Goal: Task Accomplishment & Management: Use online tool/utility

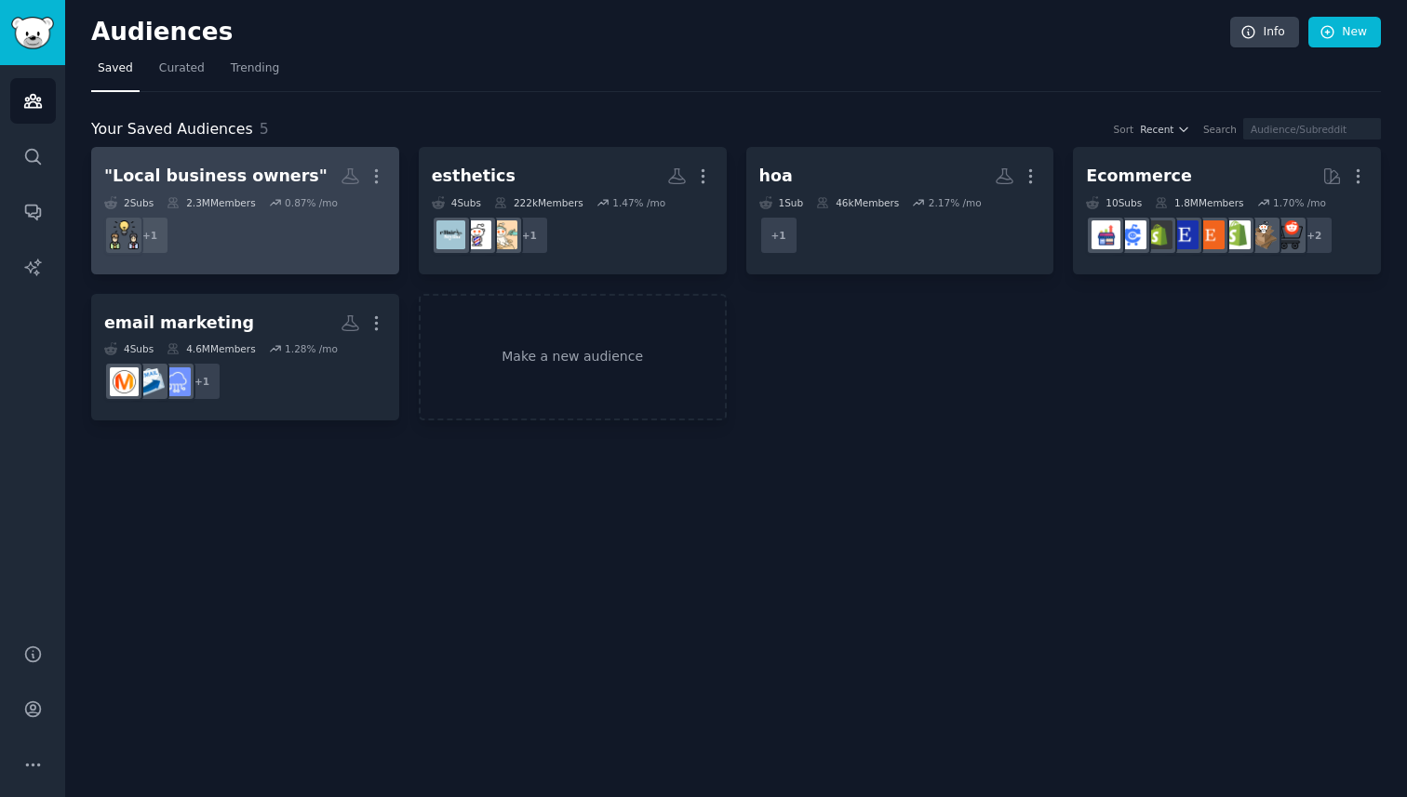
click at [252, 237] on dd "+ 1" at bounding box center [245, 235] width 282 height 52
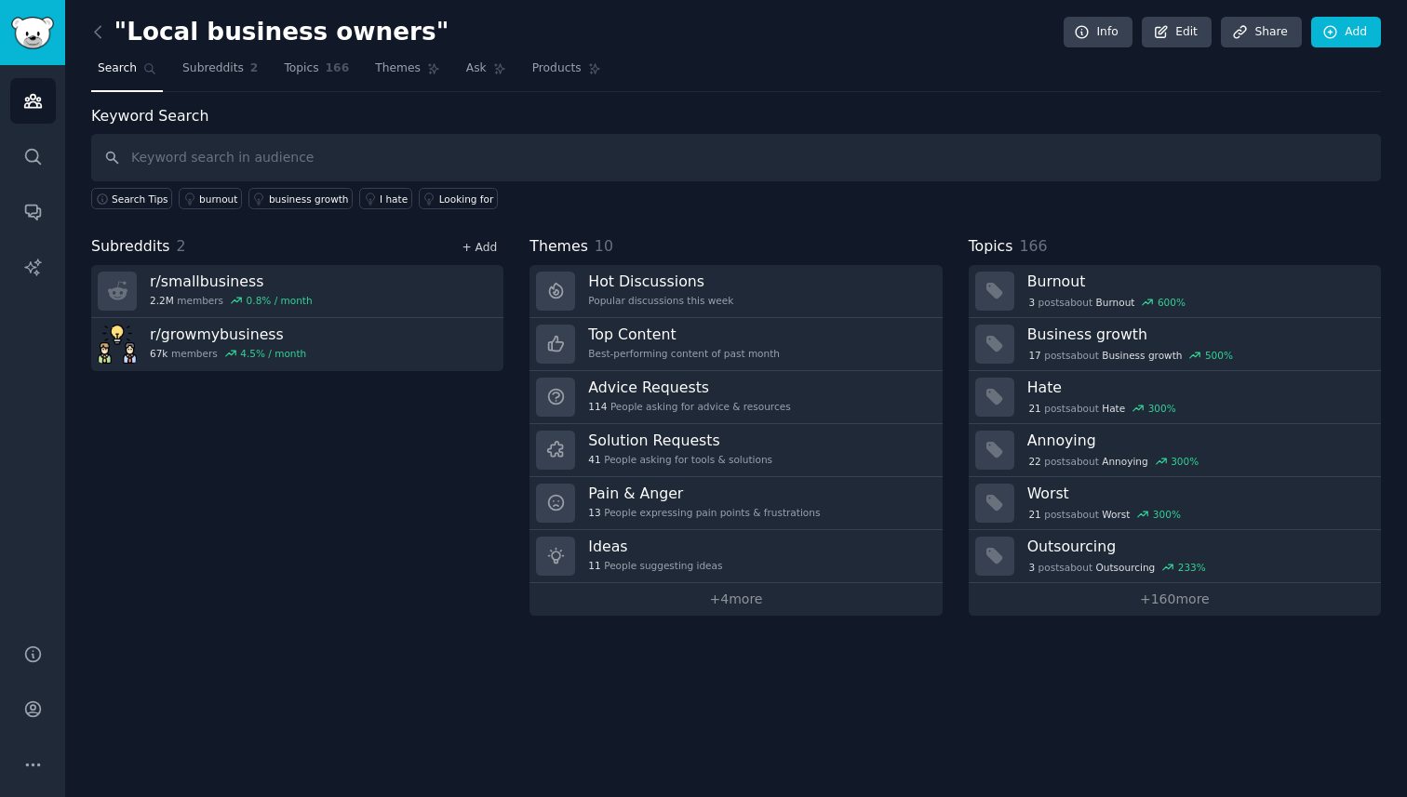
click at [491, 247] on link "+ Add" at bounding box center [478, 247] width 35 height 13
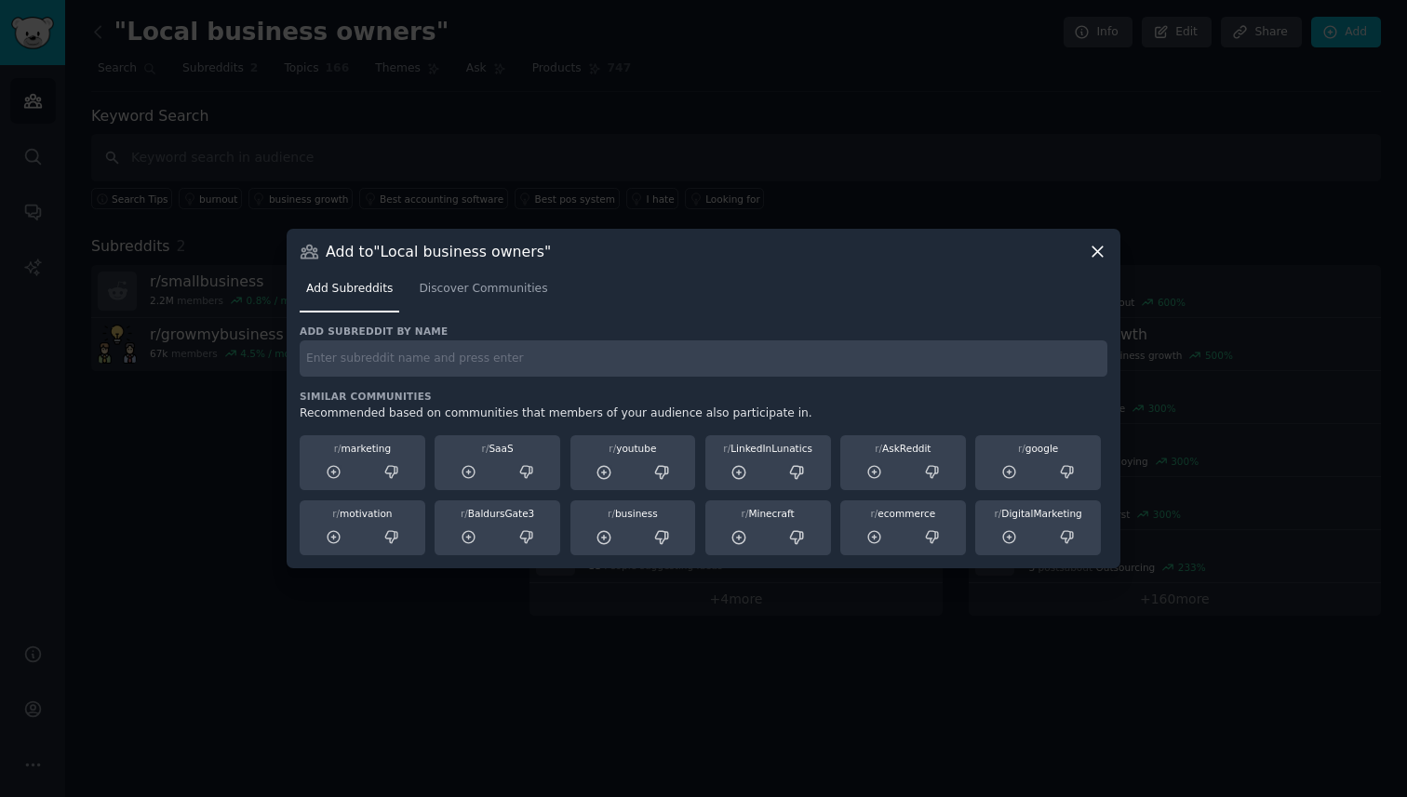
click at [474, 348] on input "text" at bounding box center [704, 359] width 808 height 36
click at [303, 362] on input "construction" at bounding box center [704, 359] width 808 height 36
click at [427, 365] on input "r/construction" at bounding box center [704, 359] width 808 height 36
type input "r/construction"
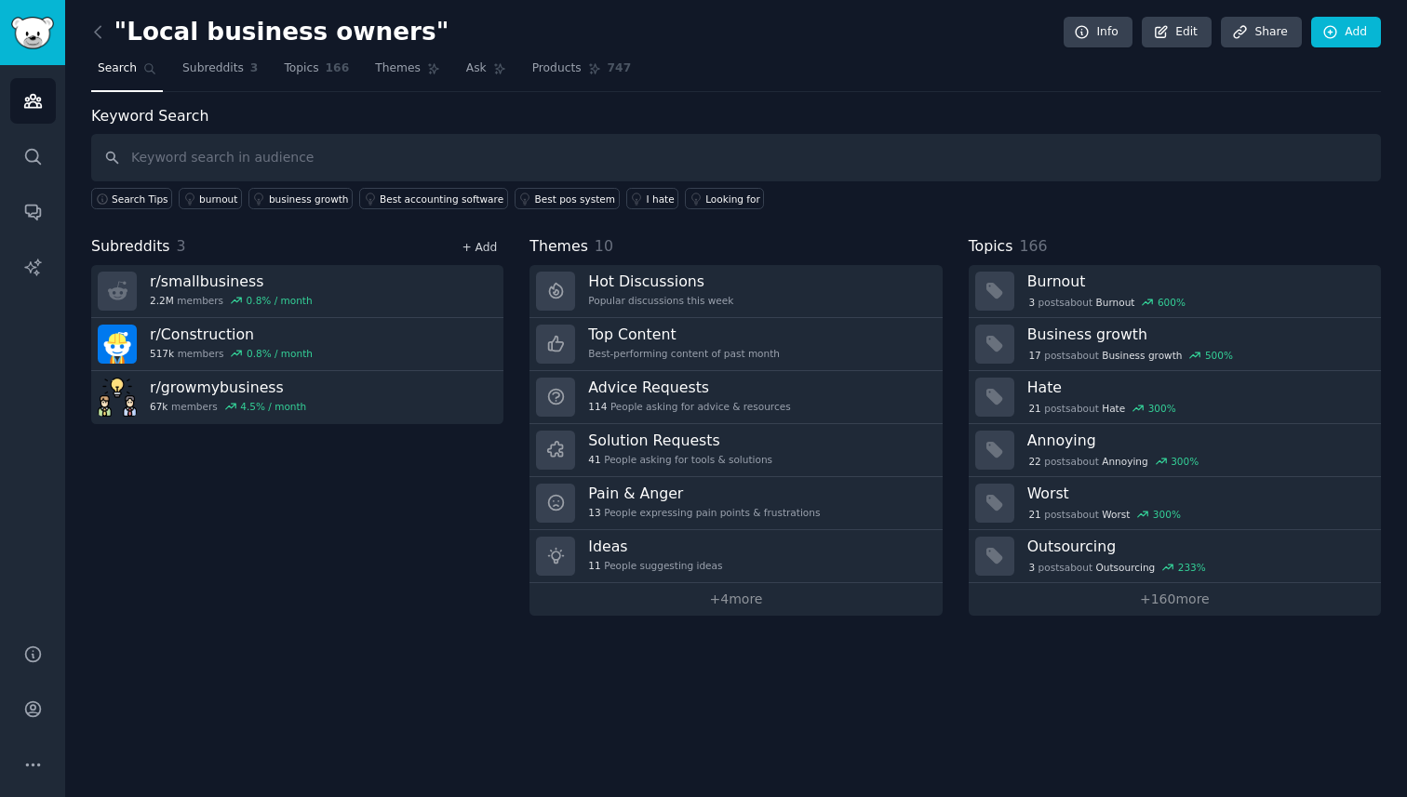
click at [474, 241] on link "+ Add" at bounding box center [478, 247] width 35 height 13
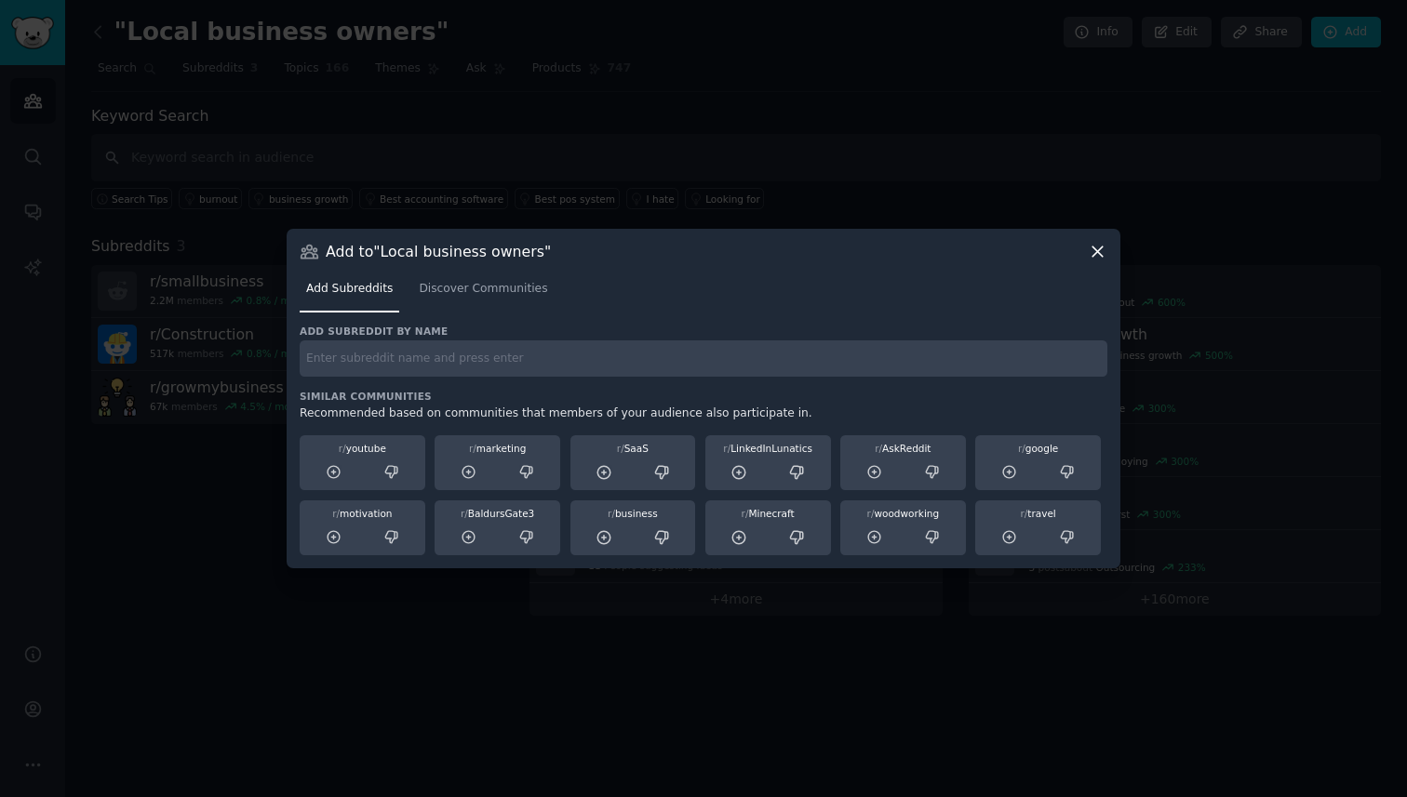
click at [440, 357] on input "text" at bounding box center [704, 359] width 808 height 36
paste input "r/ConstructionMNGT"
type input "r/ConstructionMNGT"
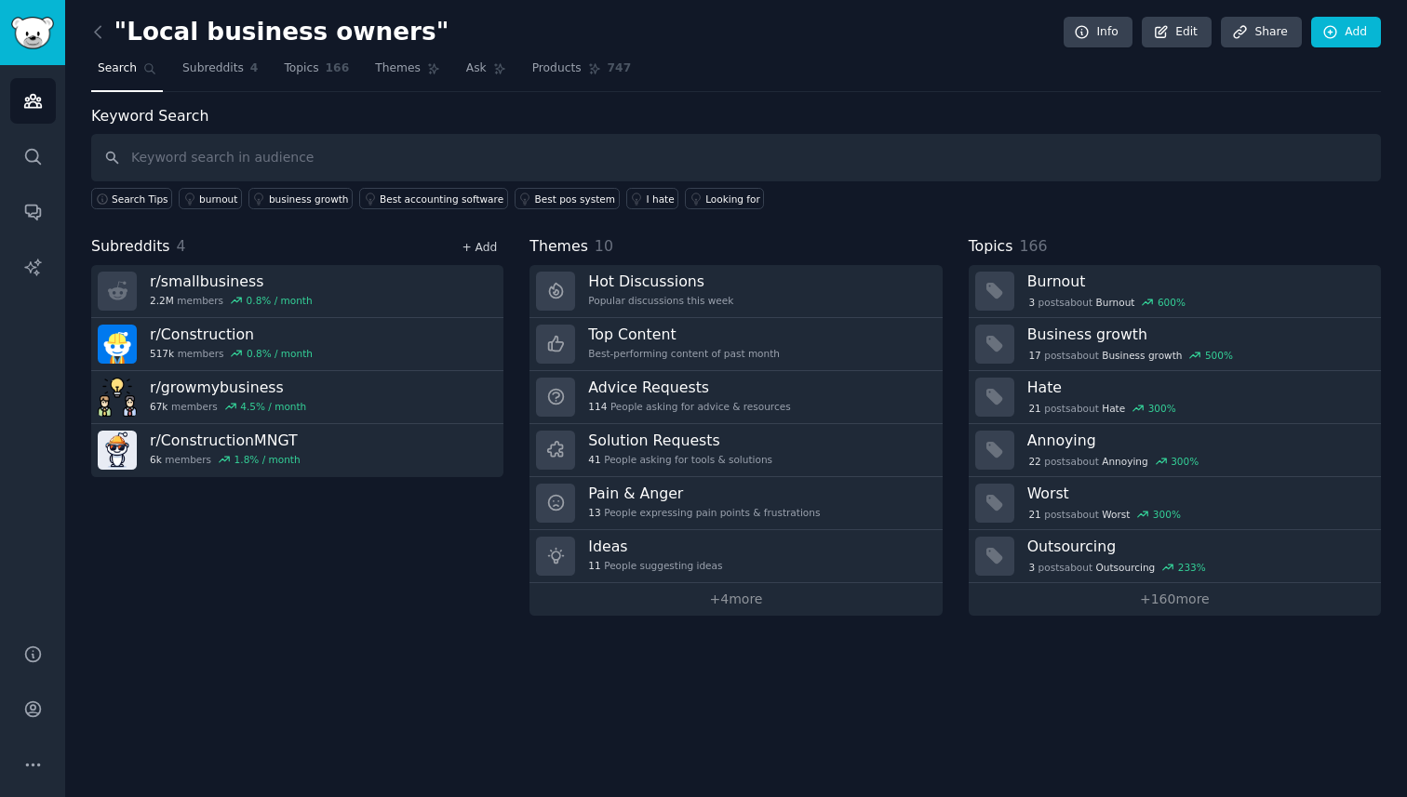
click at [478, 250] on link "+ Add" at bounding box center [478, 247] width 35 height 13
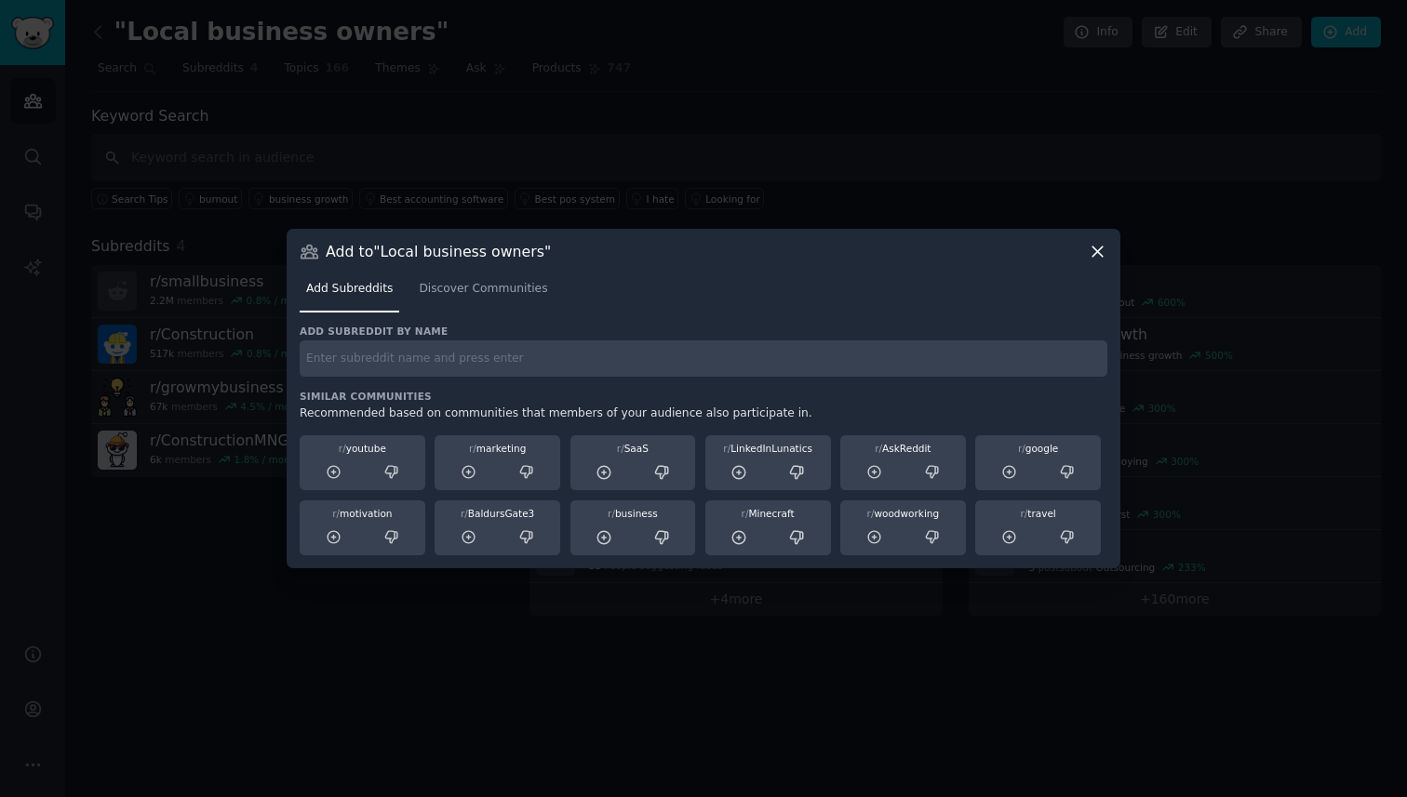
click at [426, 354] on input "text" at bounding box center [704, 359] width 808 height 36
paste input "r/ConstructionTech/"
type input "r/ConstructionTech"
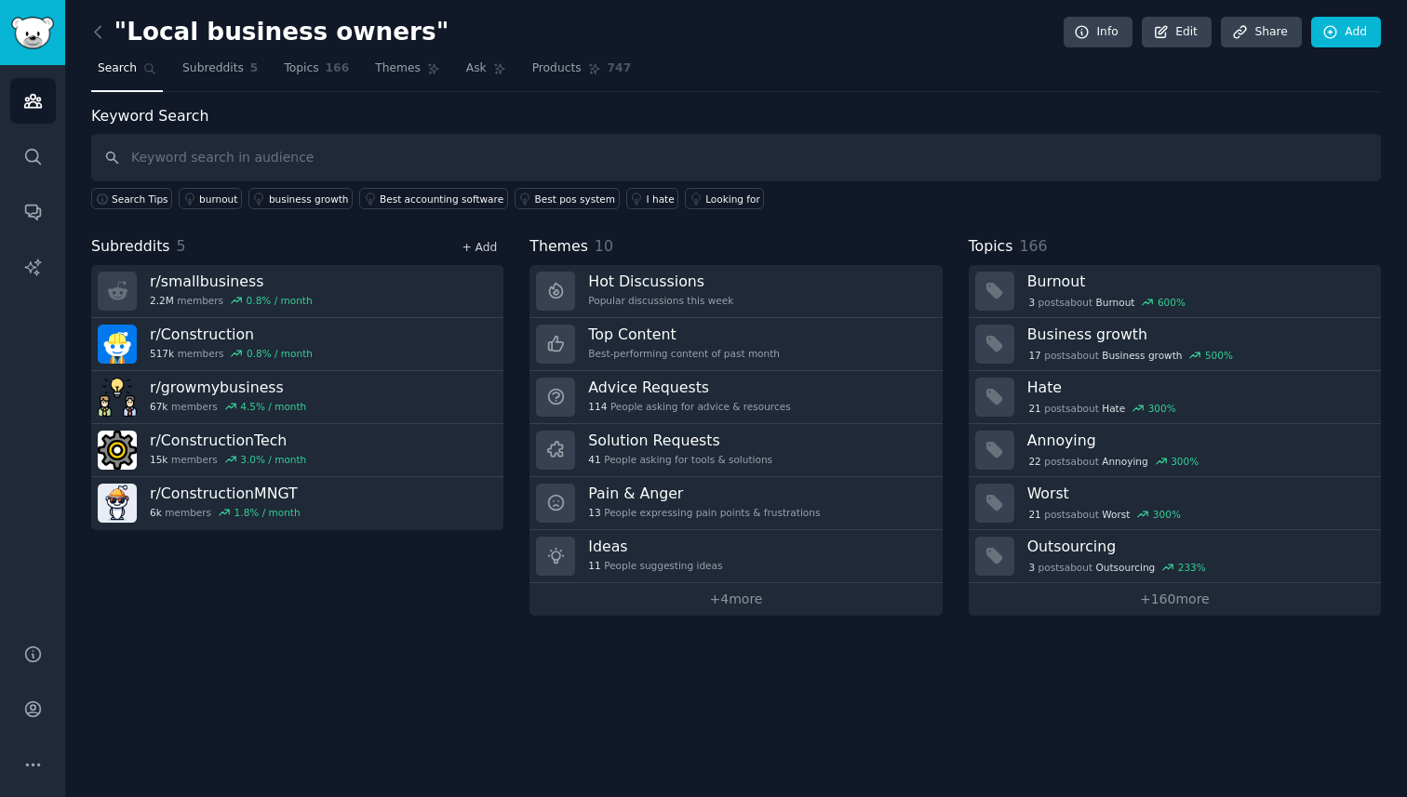
click at [479, 249] on link "+ Add" at bounding box center [478, 247] width 35 height 13
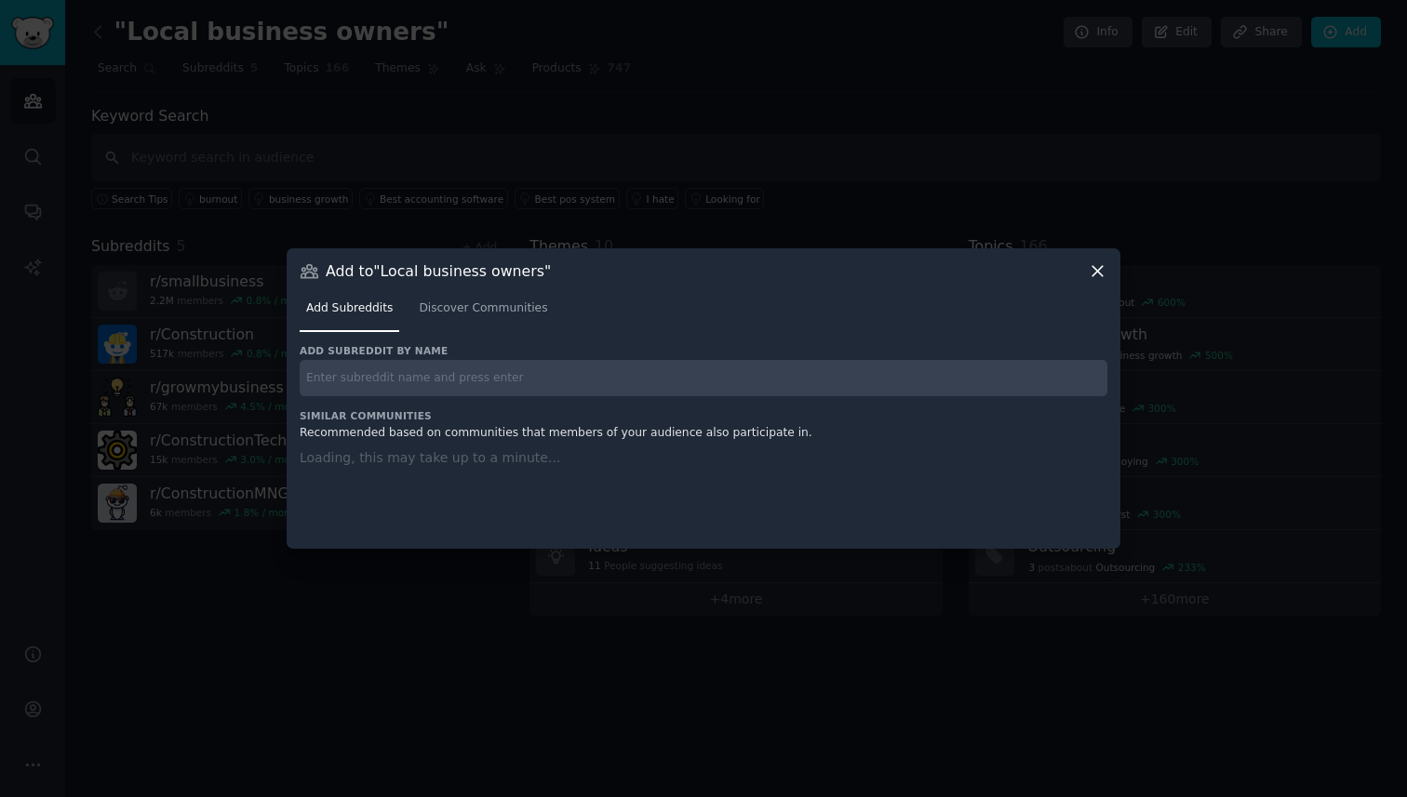
click at [452, 381] on div "Add subreddit by name Similar Communities Recommended based on communities that…" at bounding box center [704, 435] width 808 height 182
paste input "r/Bookkeeping"
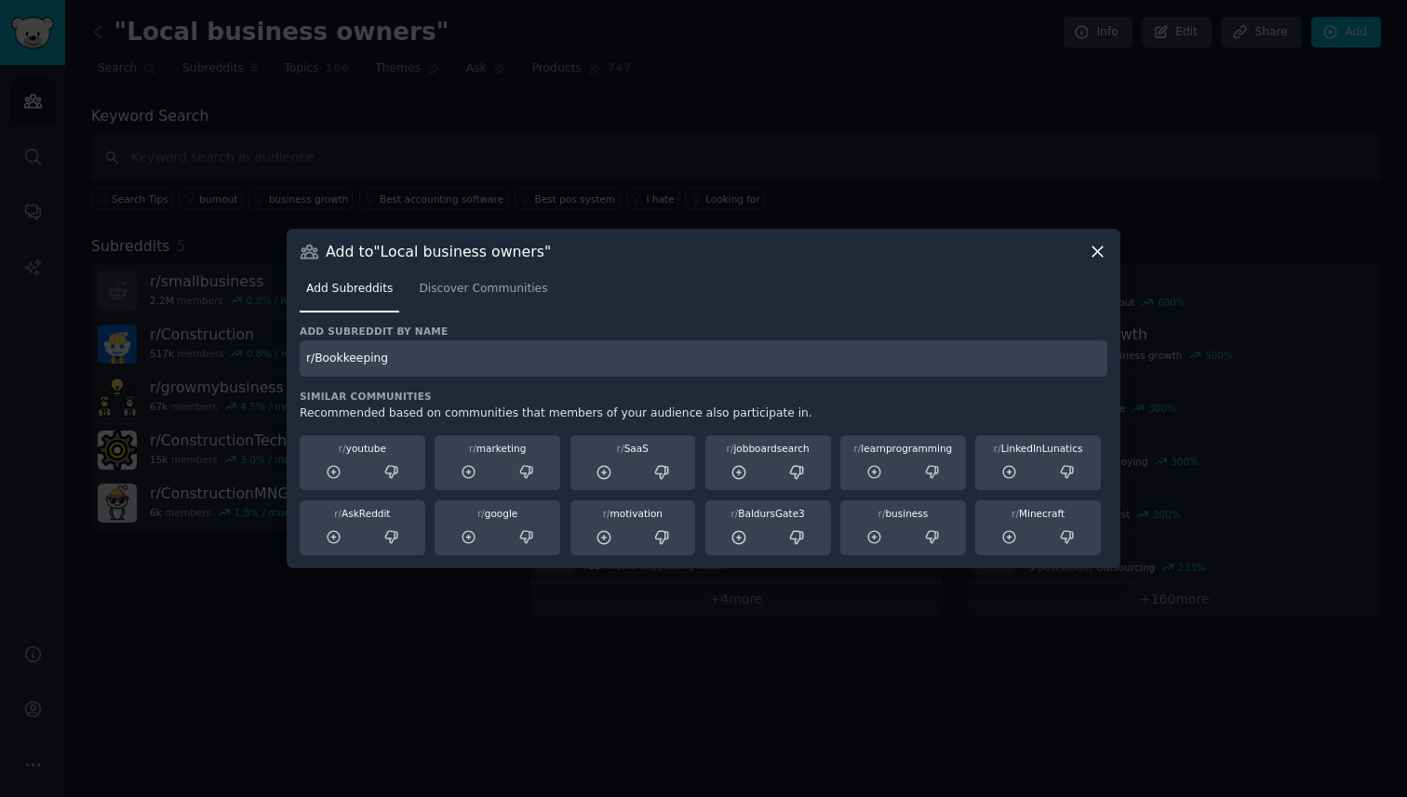
type input "r/Bookkeeping"
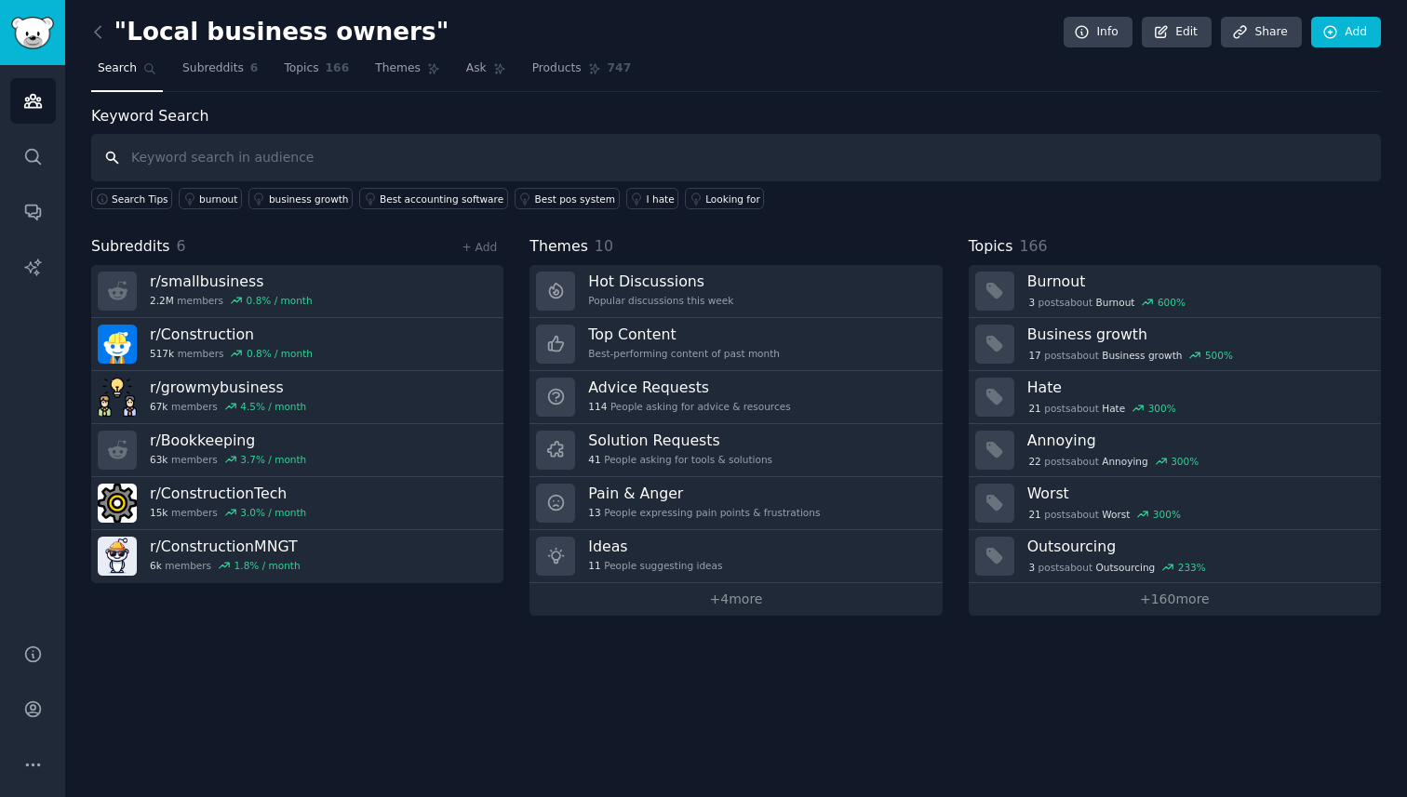
click at [514, 157] on input "text" at bounding box center [735, 157] width 1289 height 47
paste input "/electricians"
type input "r/electricians"
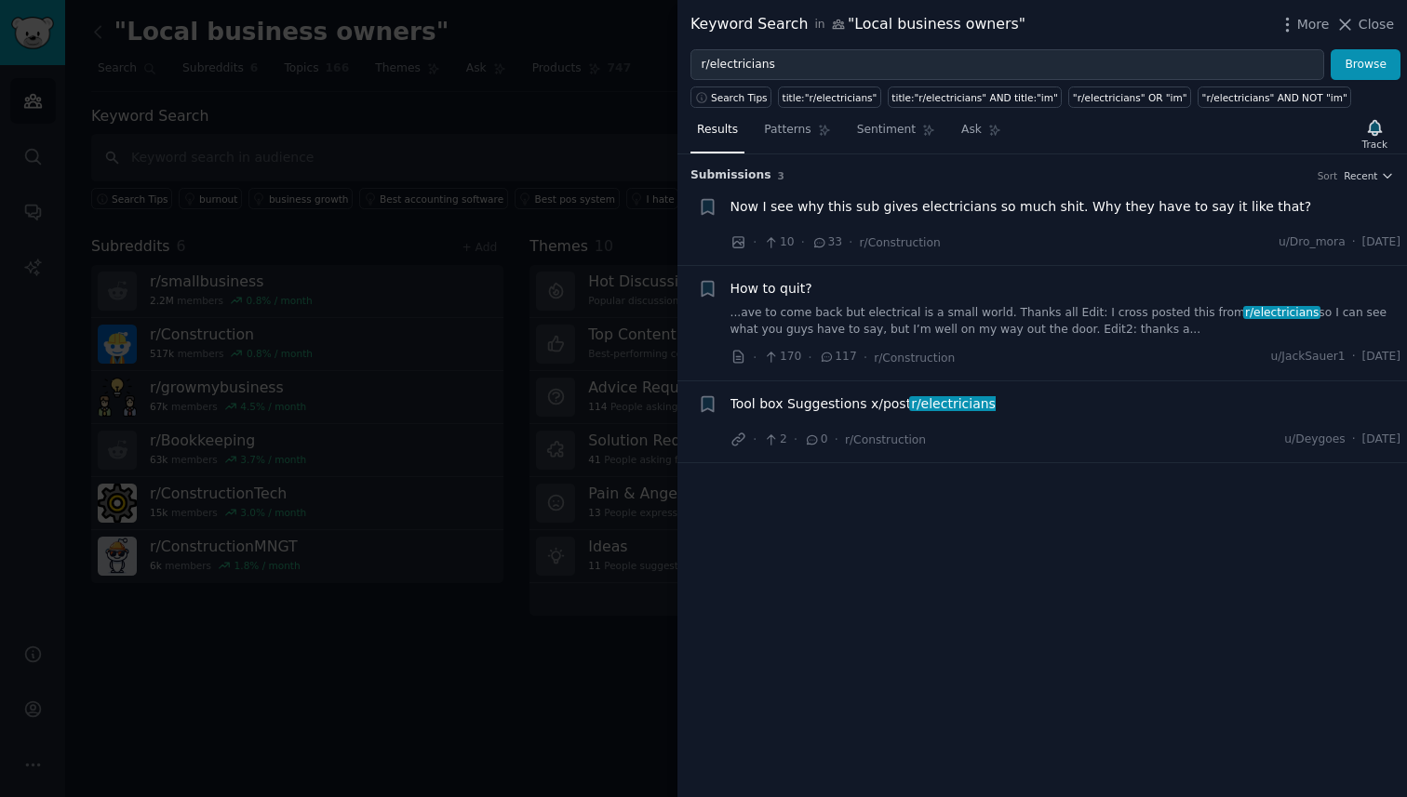
click at [572, 160] on div at bounding box center [703, 398] width 1407 height 797
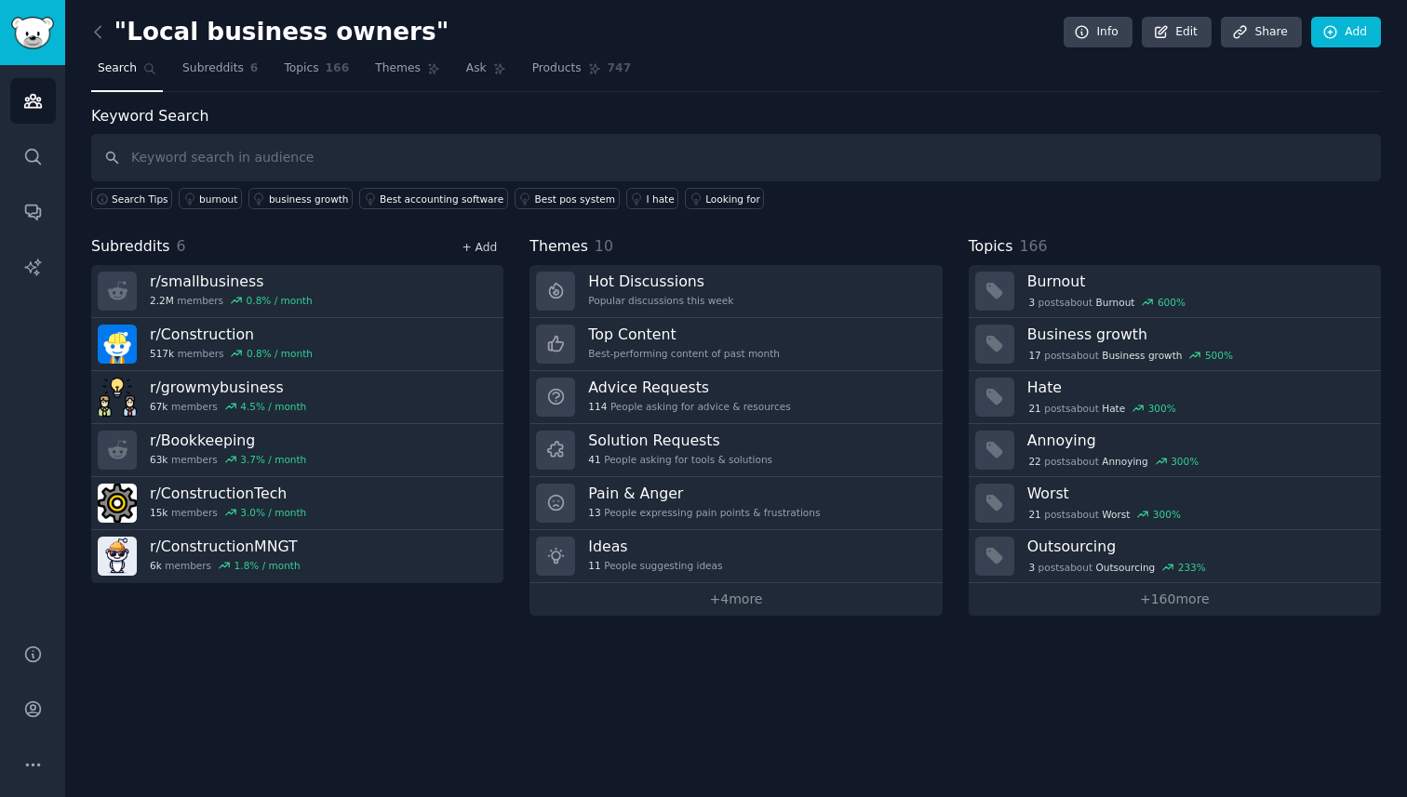
click at [484, 244] on link "+ Add" at bounding box center [478, 247] width 35 height 13
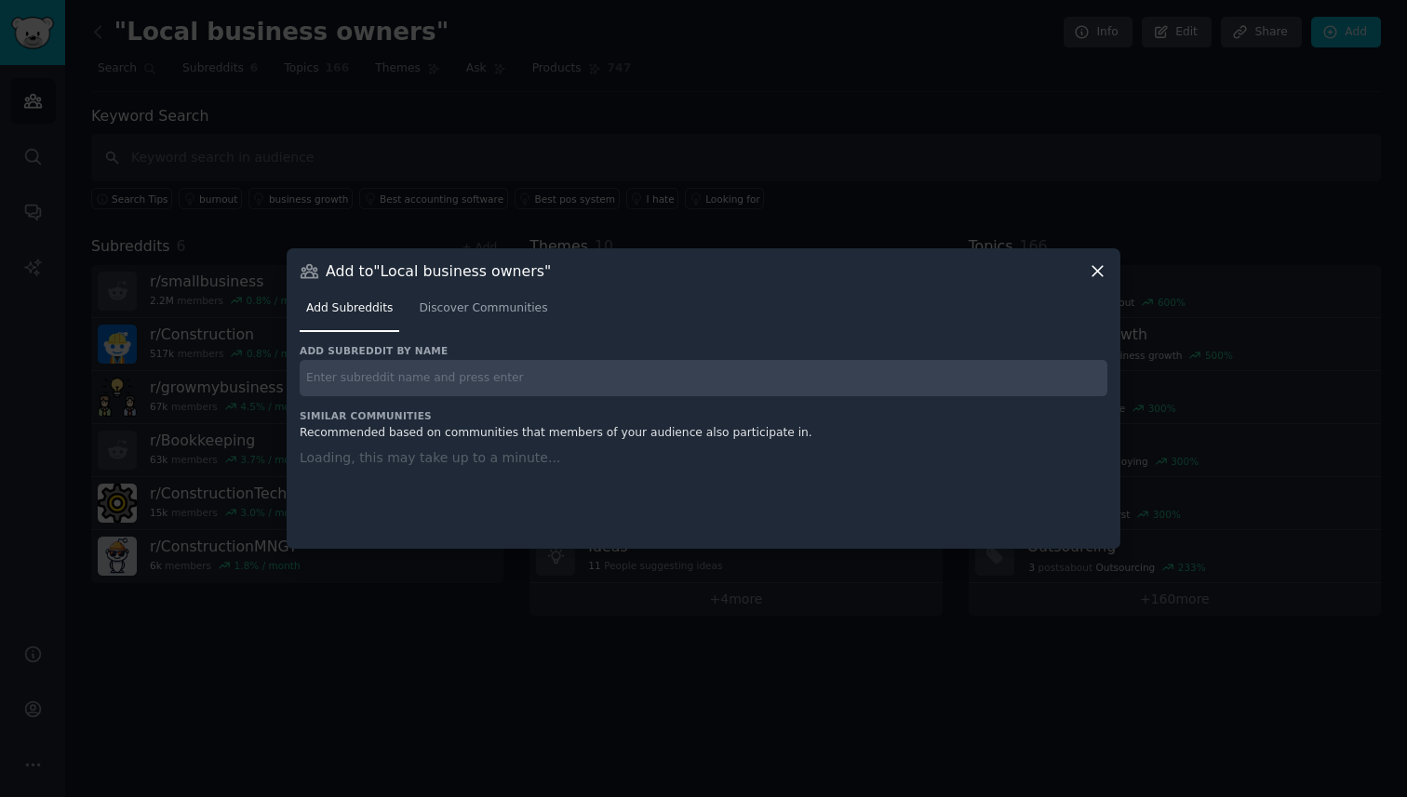
click at [476, 385] on div "Add subreddit by name Similar Communities Recommended based on communities that…" at bounding box center [704, 435] width 808 height 182
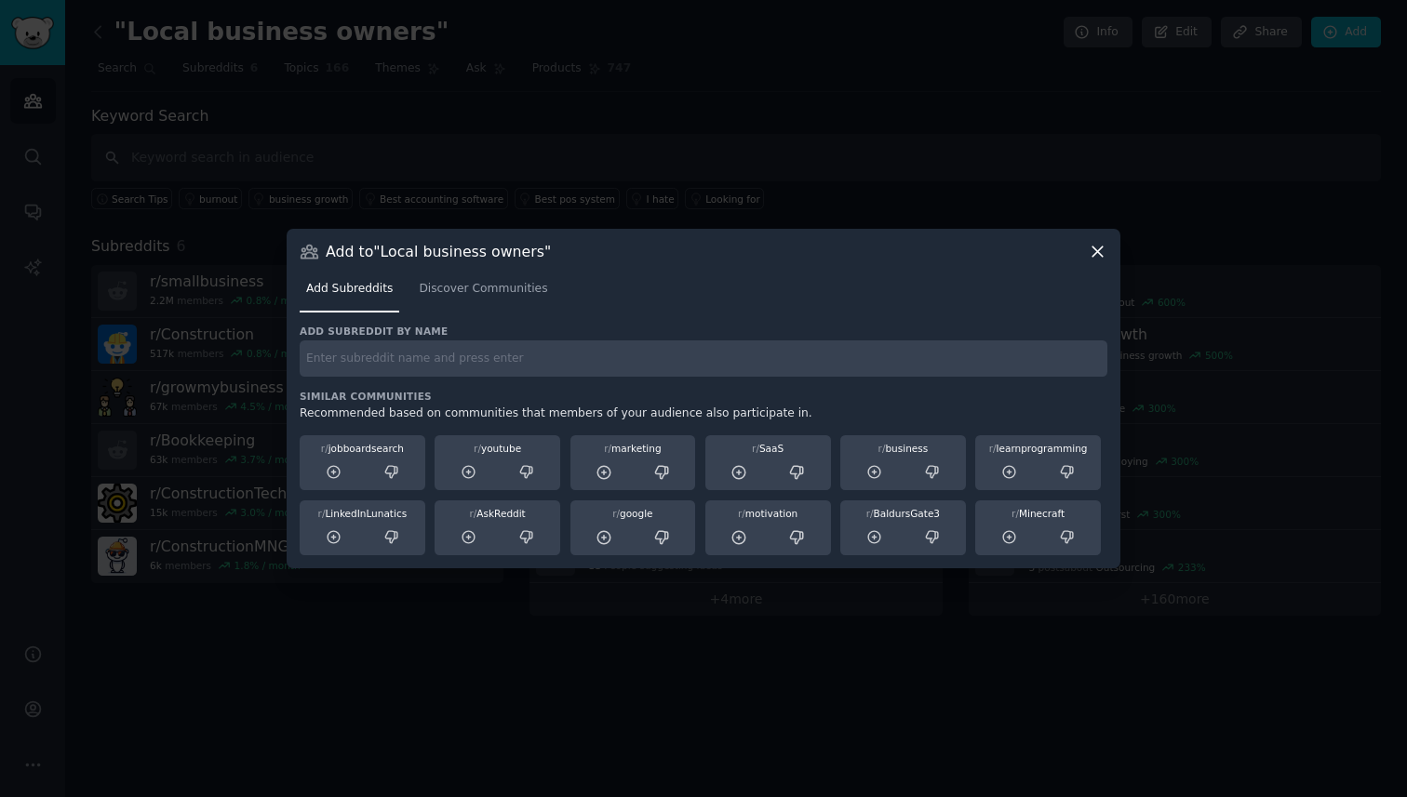
paste input "/electricians"
click at [304, 361] on input "/electricians" at bounding box center [704, 359] width 808 height 36
type input "r/electricians"
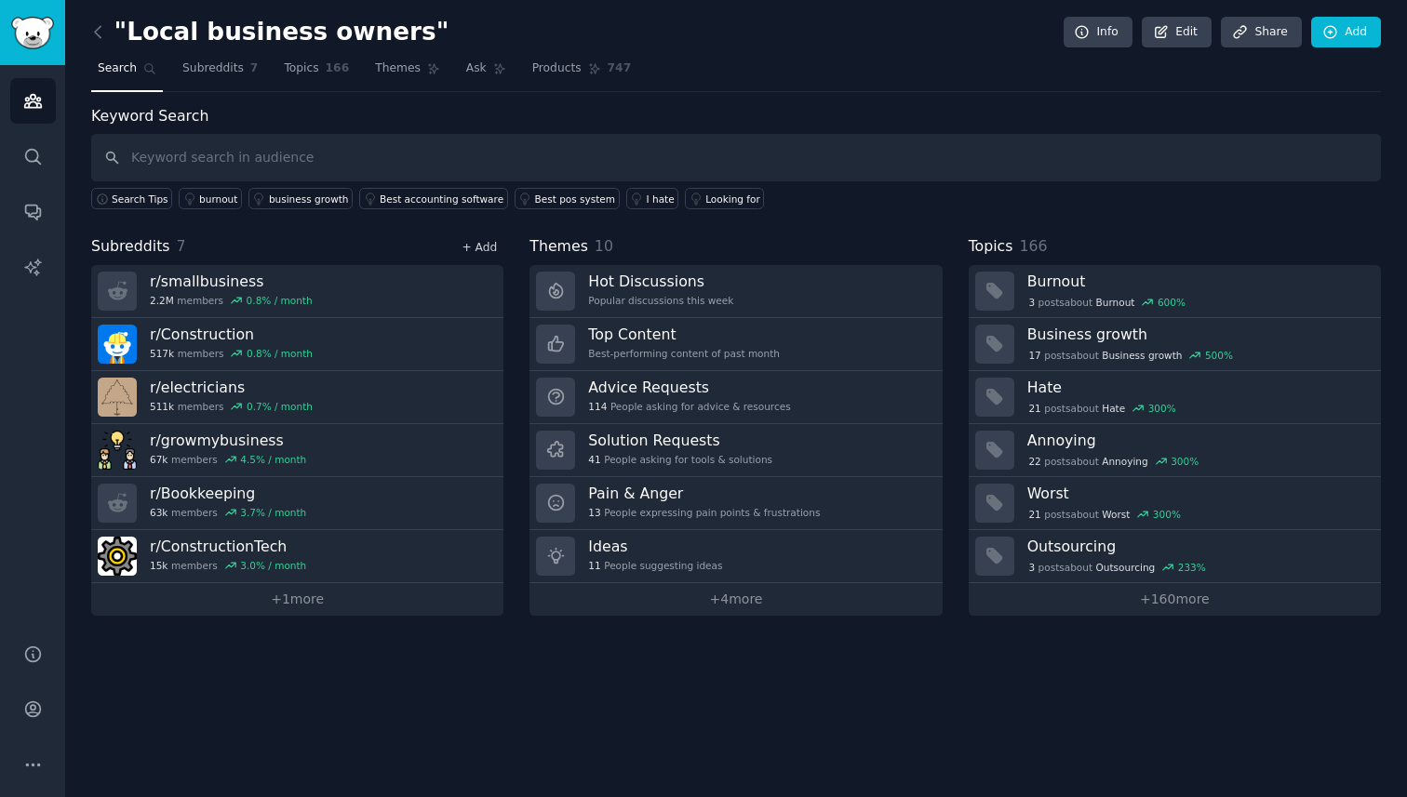
click at [482, 250] on link "+ Add" at bounding box center [478, 247] width 35 height 13
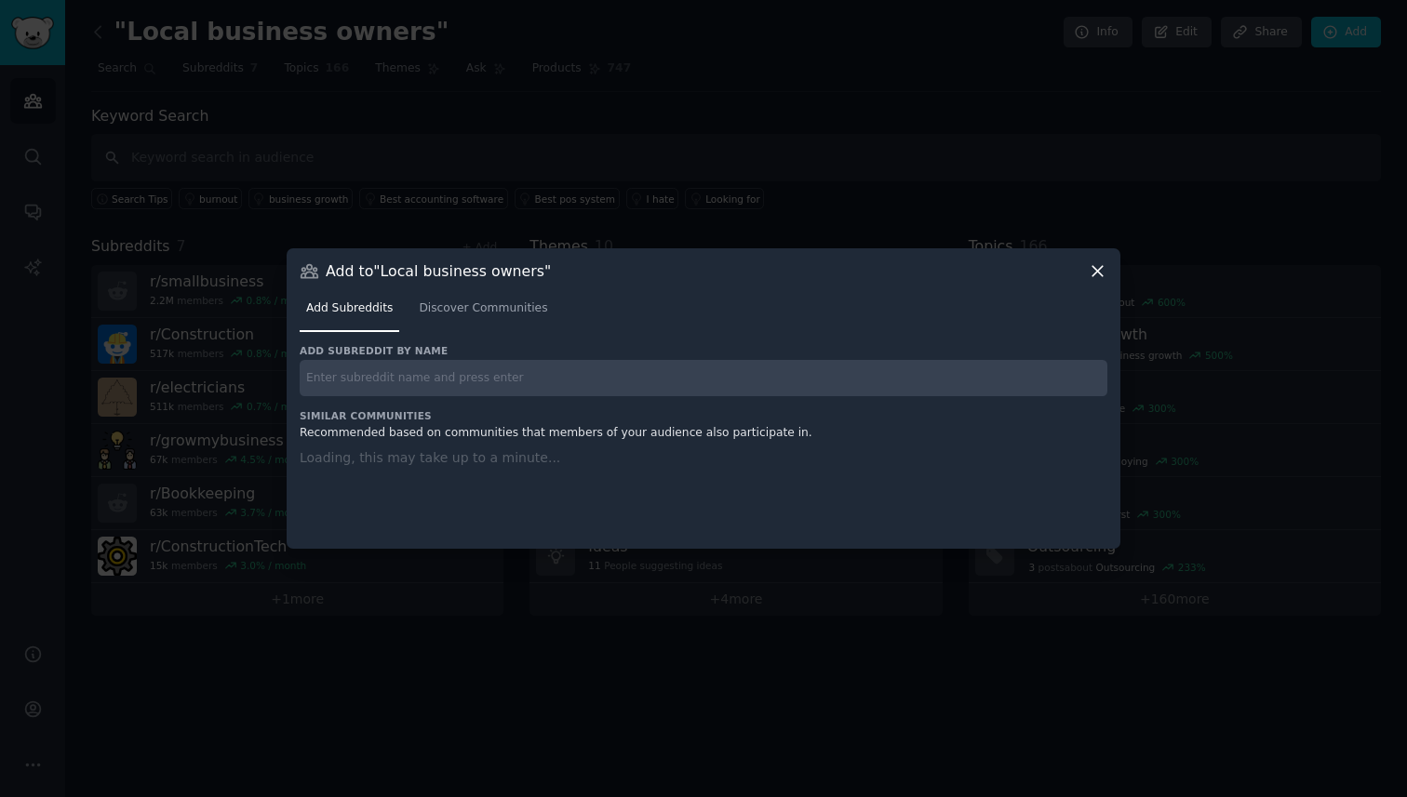
click at [449, 389] on input "text" at bounding box center [704, 378] width 808 height 36
paste input "r/GeneralContractor A banner for the subreddit r/GeneralContractor Join Discuss…"
type input "r/GeneralContractor A banner for the subreddit r/GeneralContractor Join Discuss…"
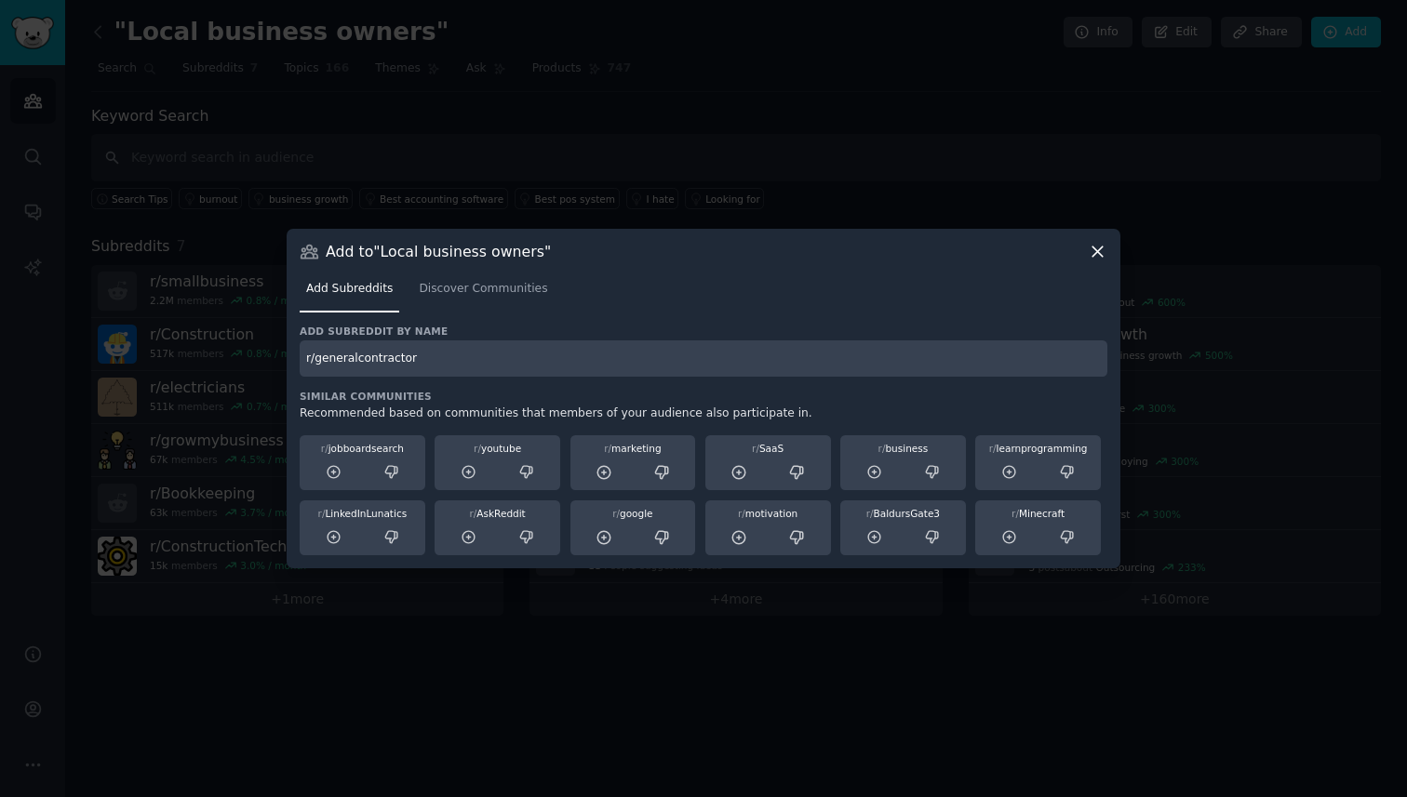
type input "r/generalcontractor"
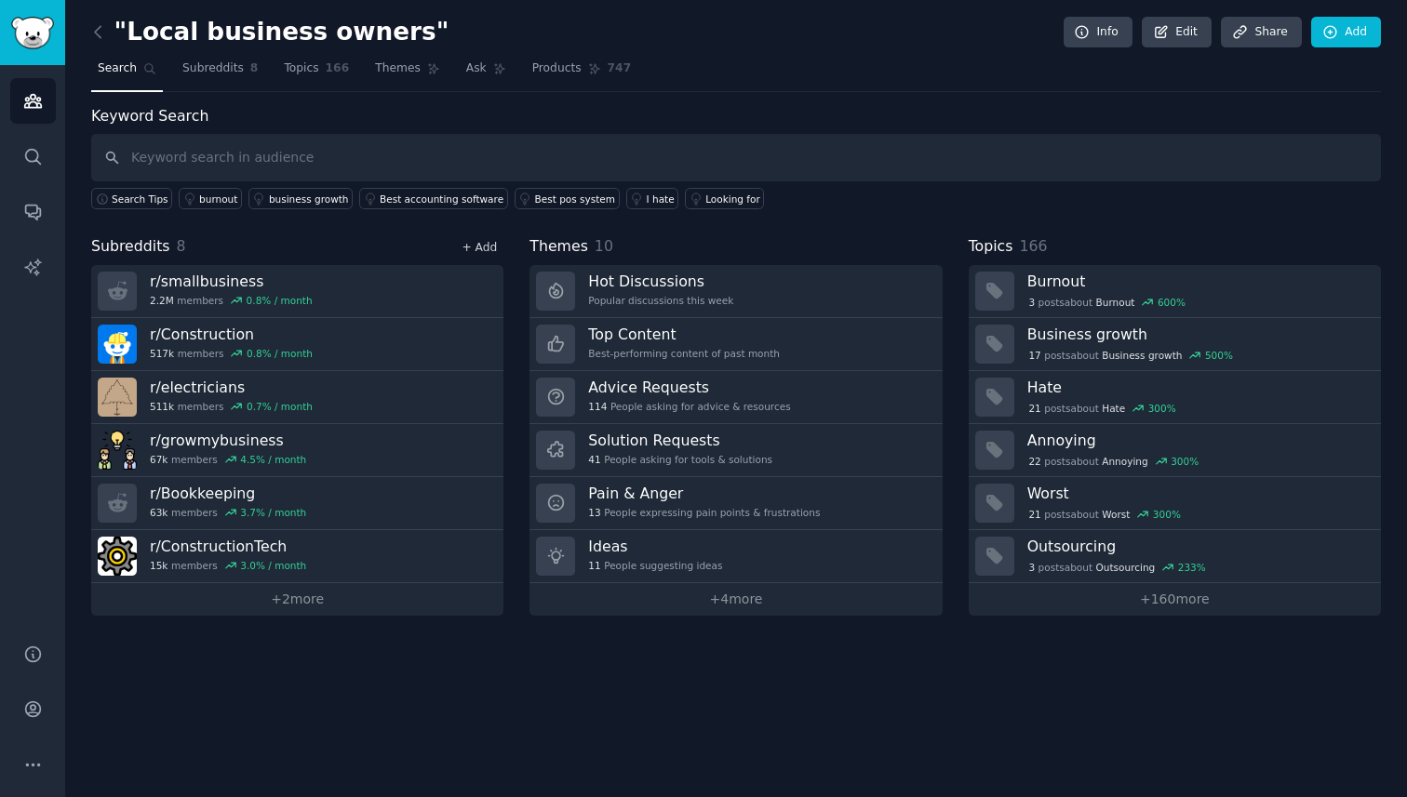
click at [468, 247] on link "+ Add" at bounding box center [478, 247] width 35 height 13
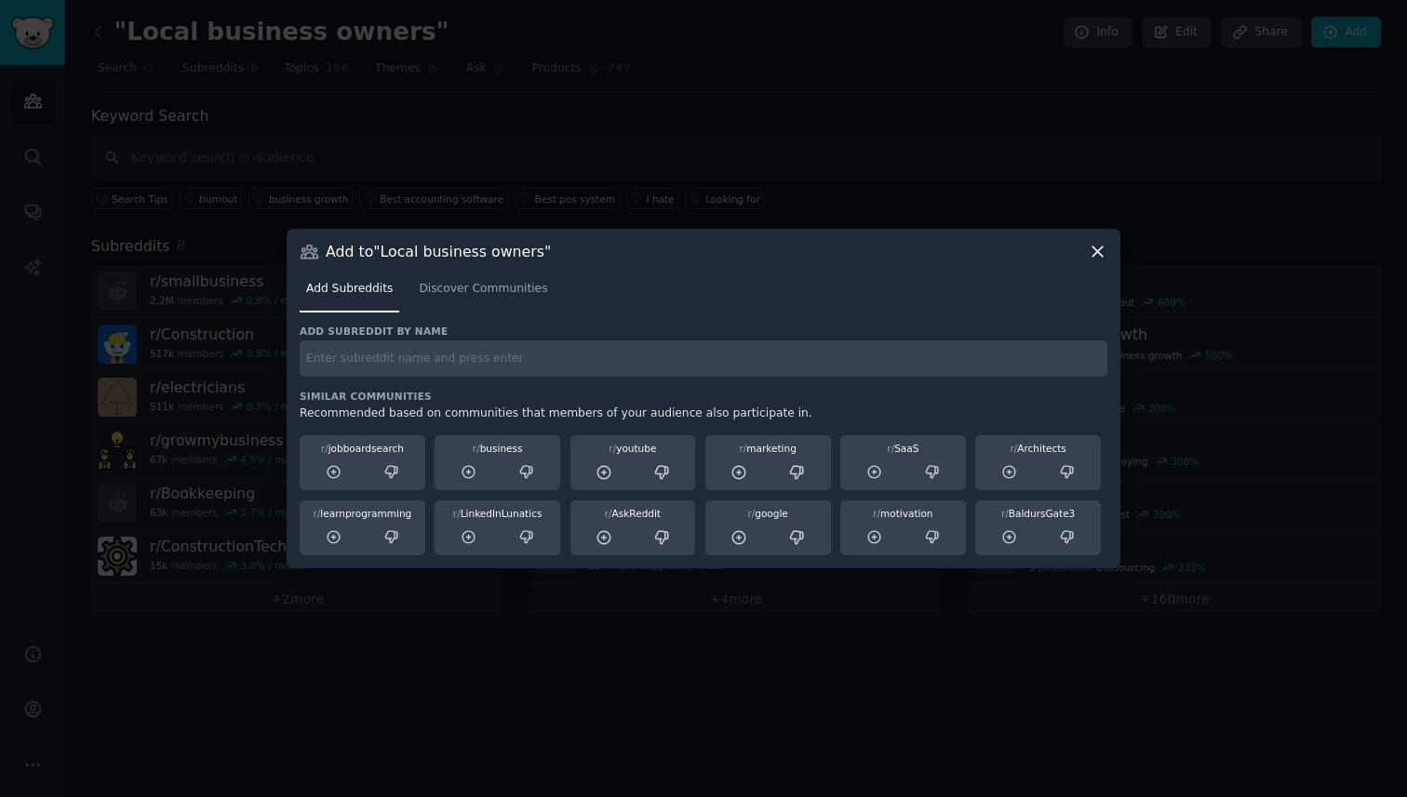
click at [480, 364] on input "text" at bounding box center [704, 359] width 808 height 36
type input "r/constructionmanagers"
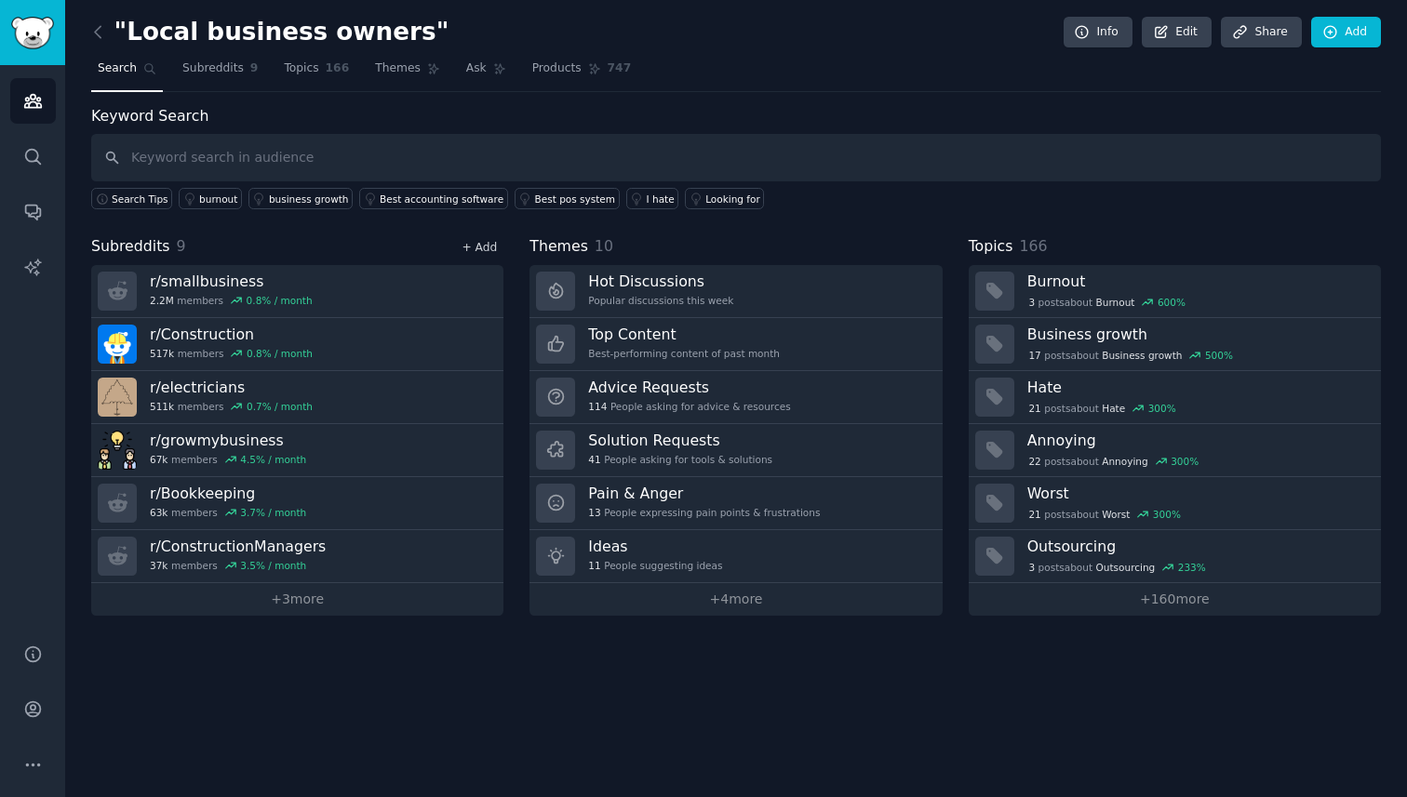
click at [479, 245] on link "+ Add" at bounding box center [478, 247] width 35 height 13
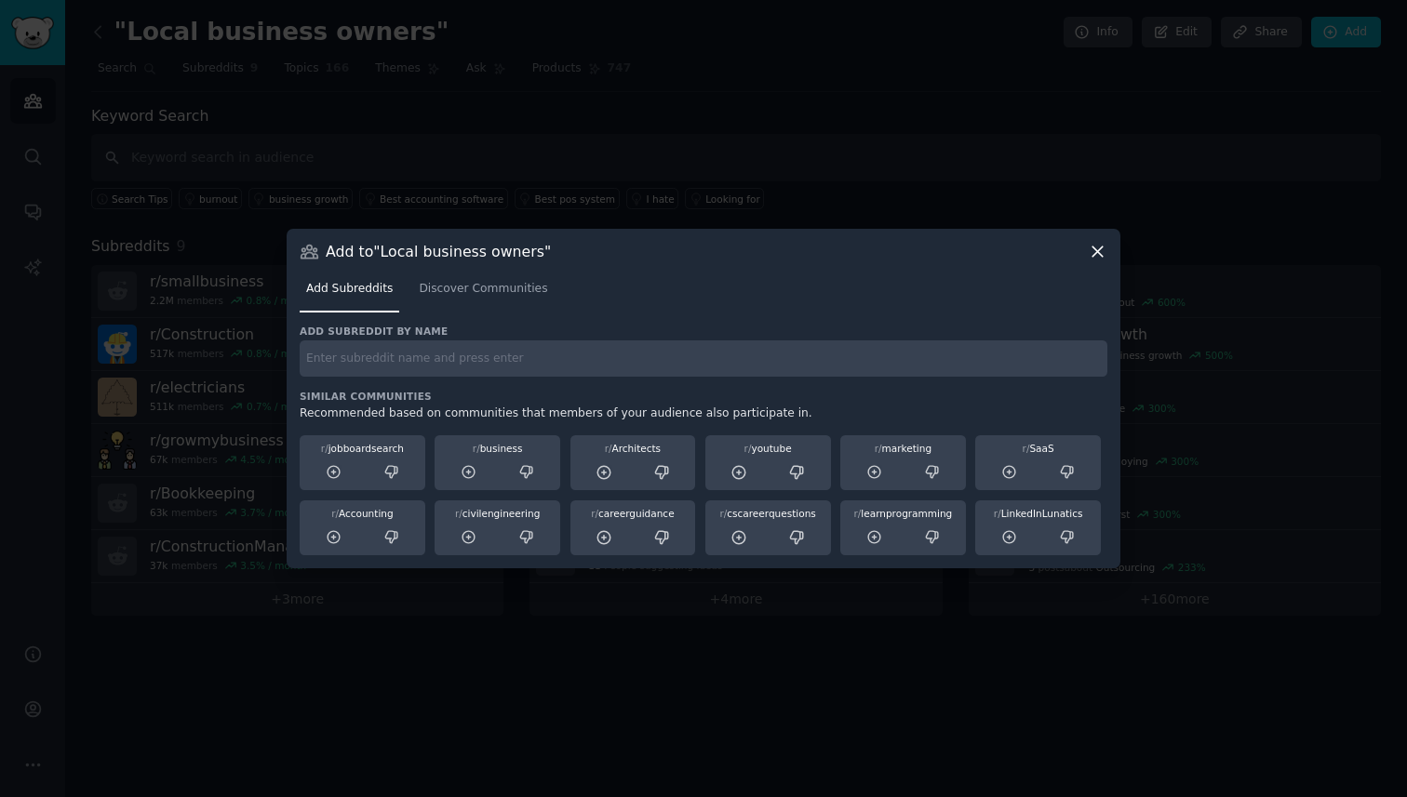
click at [434, 359] on input "text" at bounding box center [704, 359] width 808 height 36
type input "r/architects"
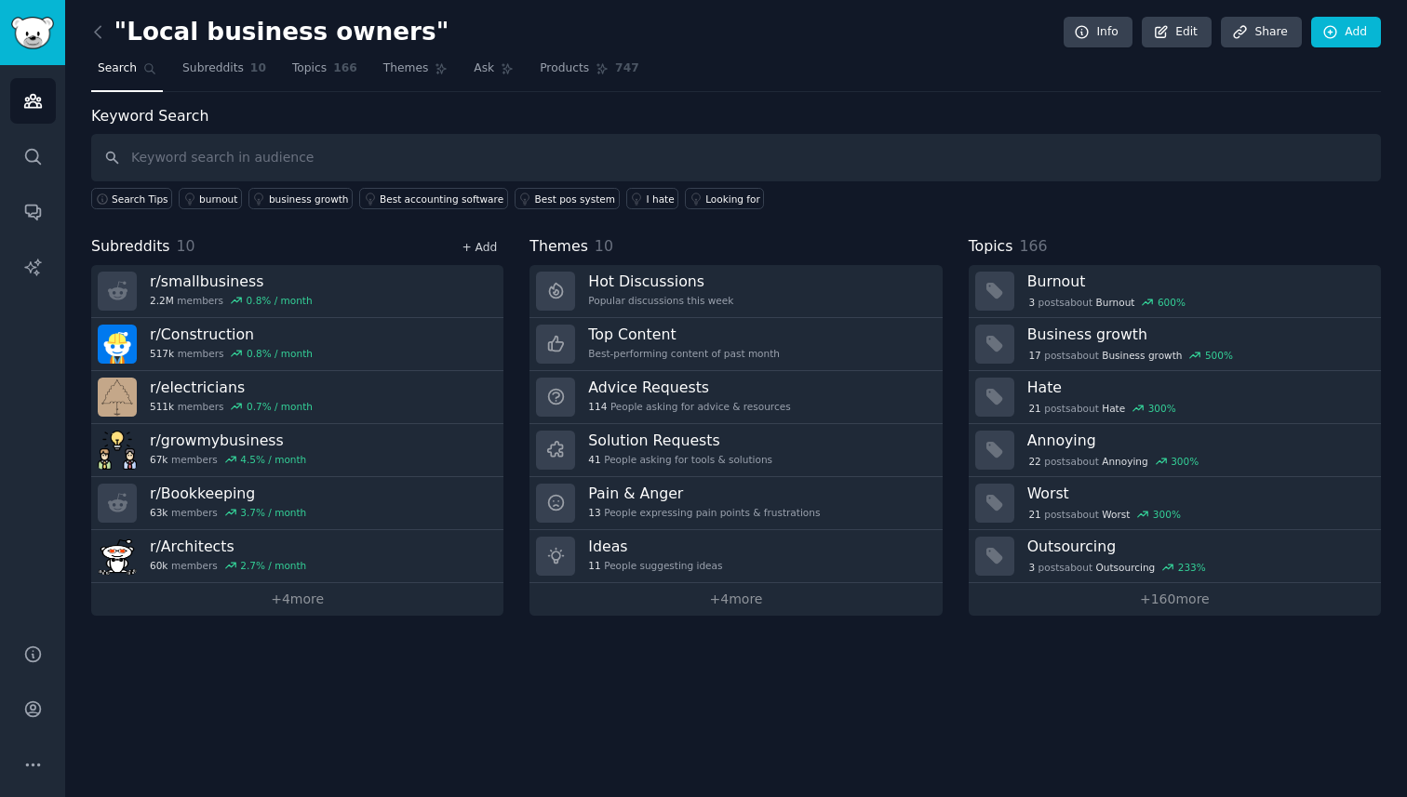
click at [477, 247] on link "+ Add" at bounding box center [478, 247] width 35 height 13
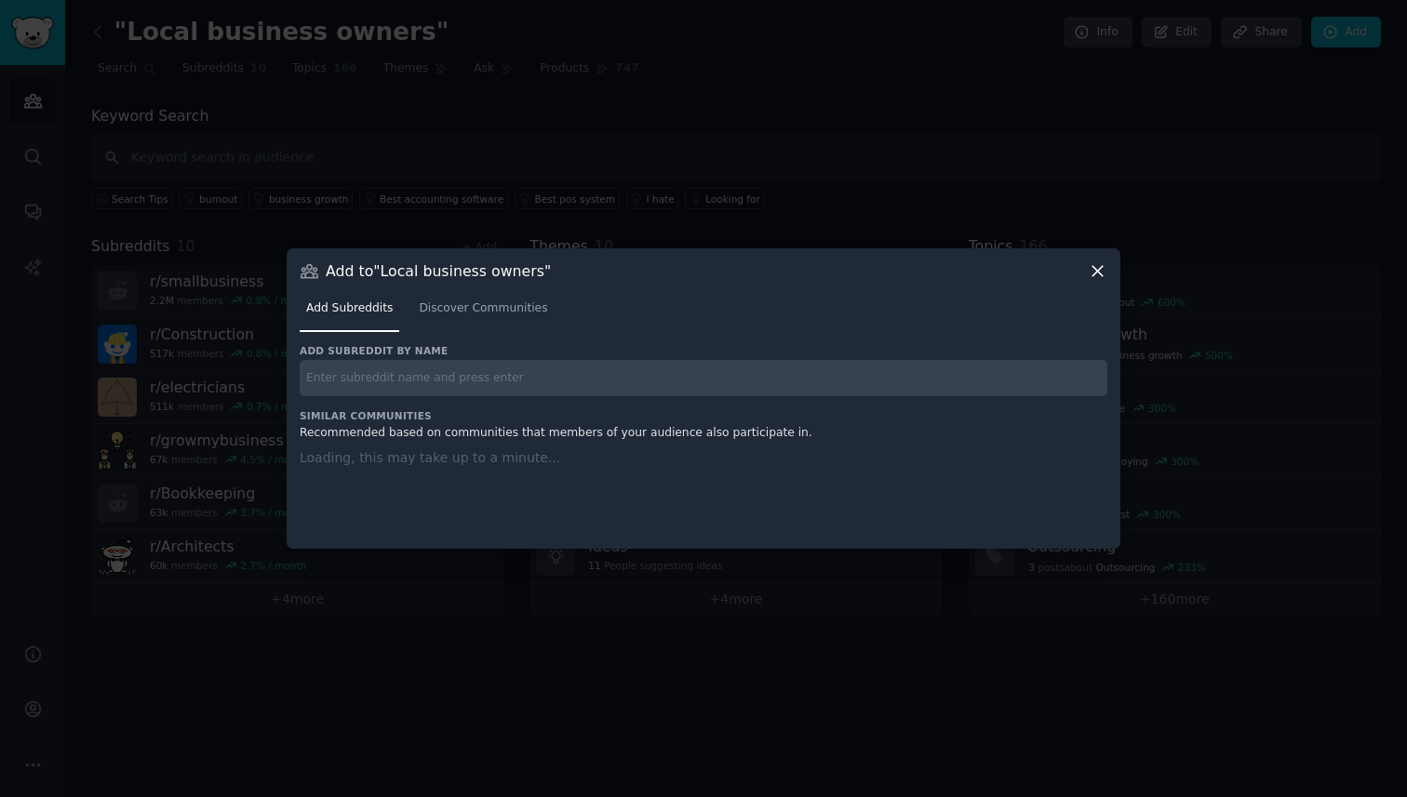
click at [435, 380] on input "text" at bounding box center [704, 378] width 808 height 36
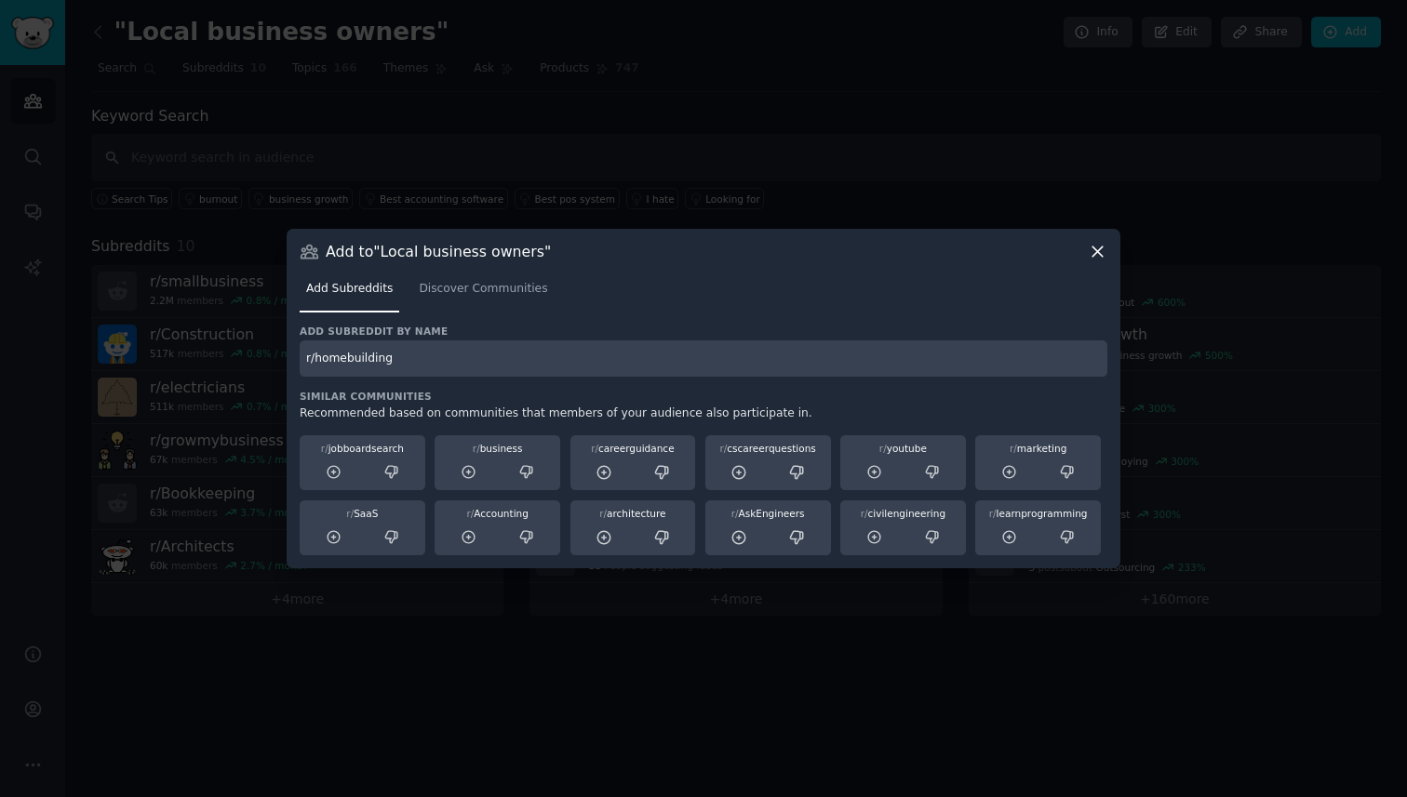
type input "r/homebuilding"
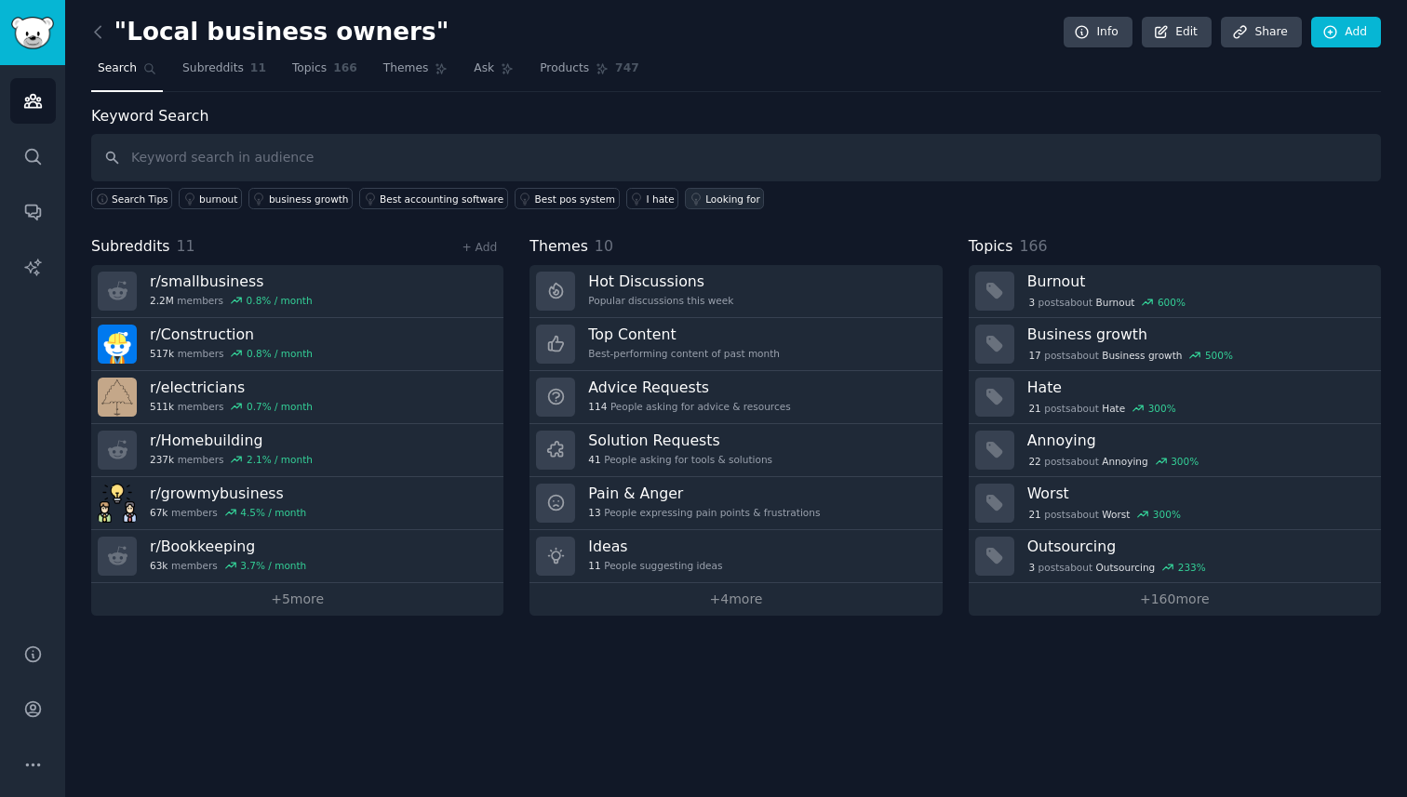
click at [716, 194] on div "Looking for" at bounding box center [732, 199] width 55 height 13
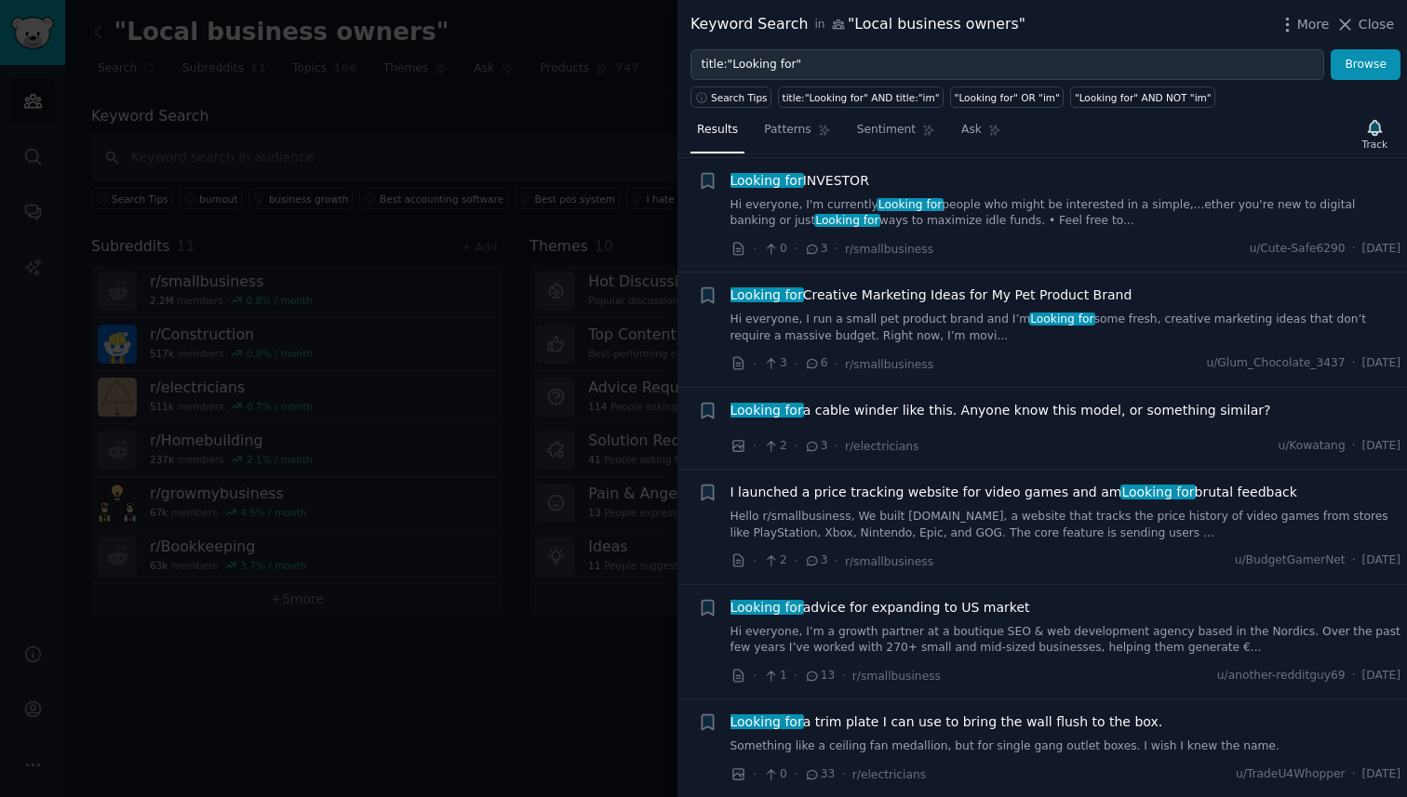
scroll to position [1022, 0]
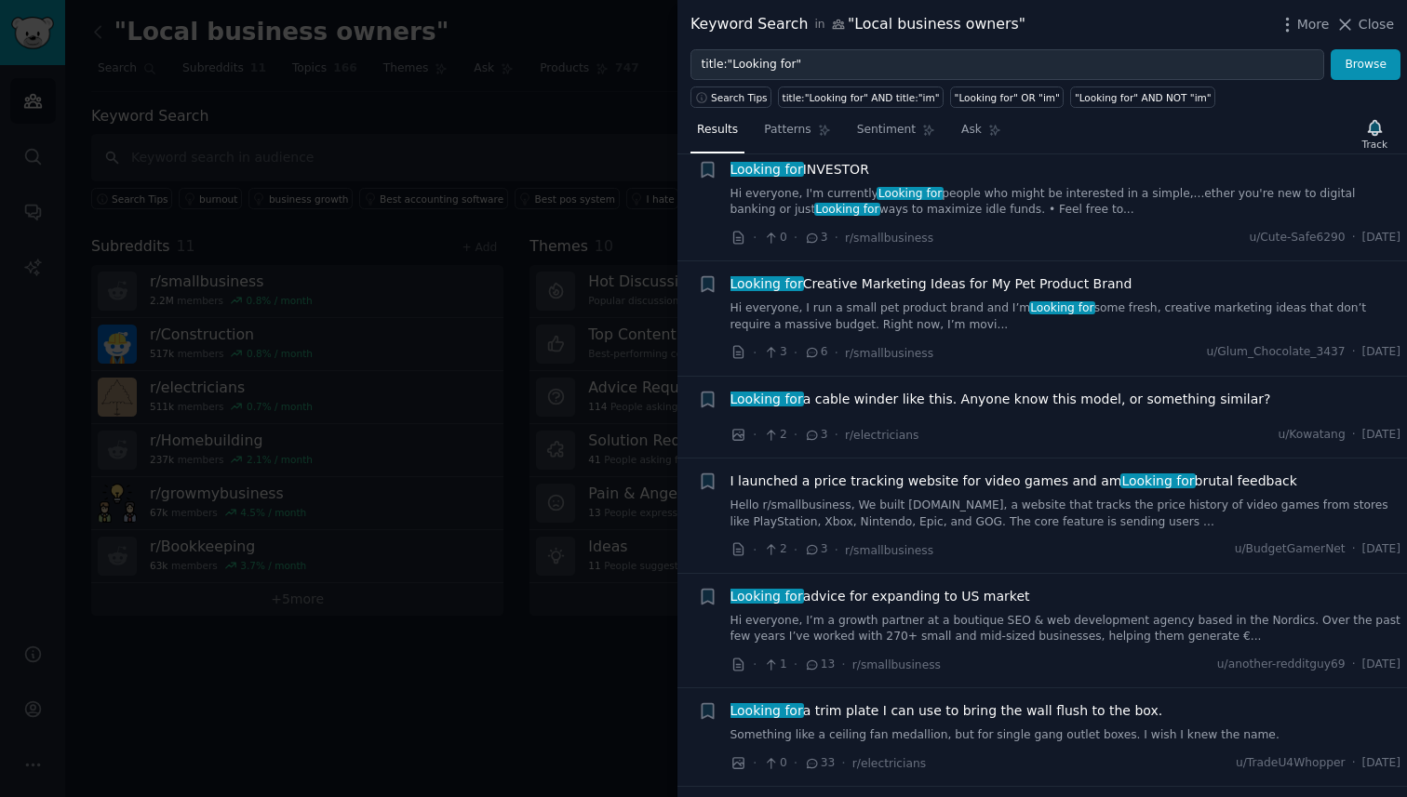
click at [518, 583] on div at bounding box center [703, 398] width 1407 height 797
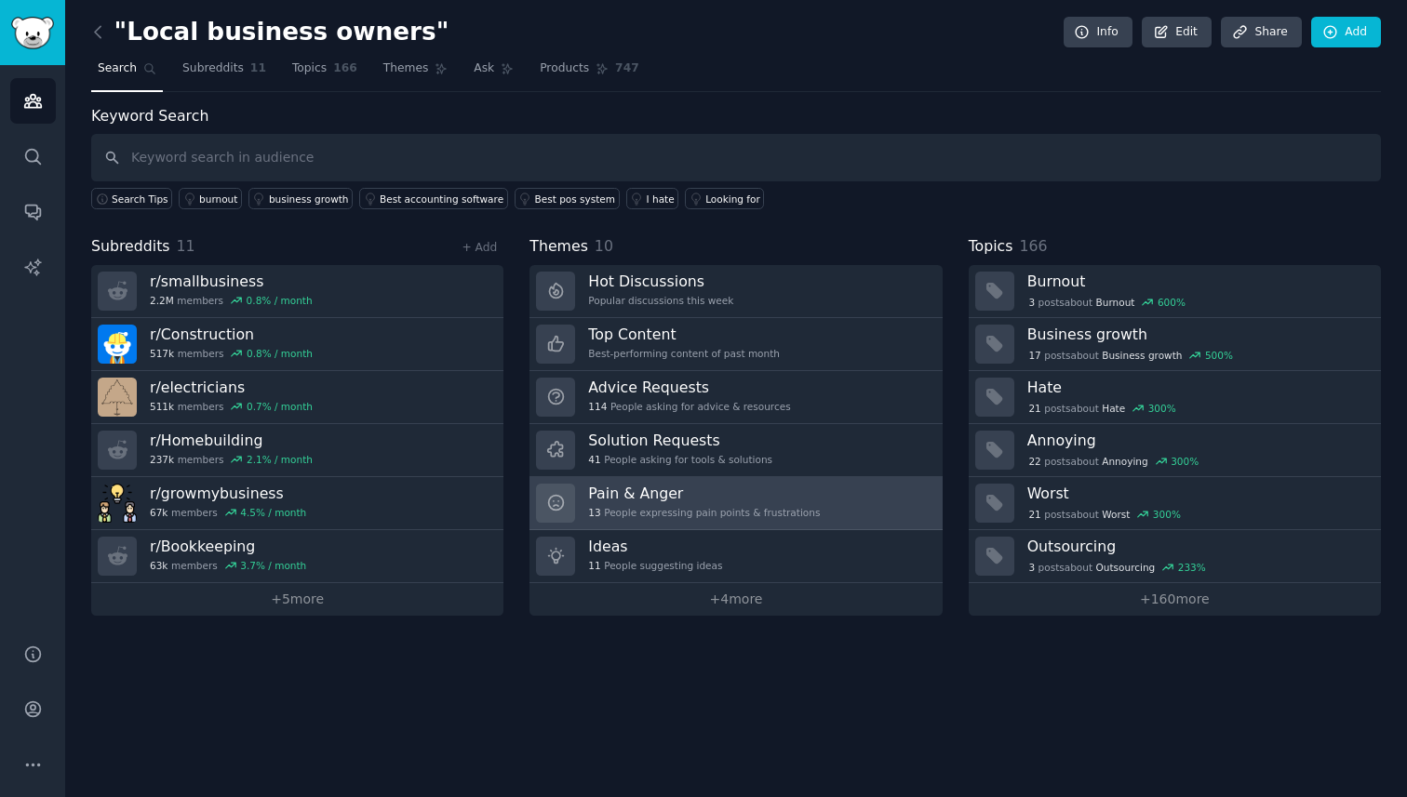
click at [717, 513] on div "13 People expressing pain points & frustrations" at bounding box center [704, 512] width 232 height 13
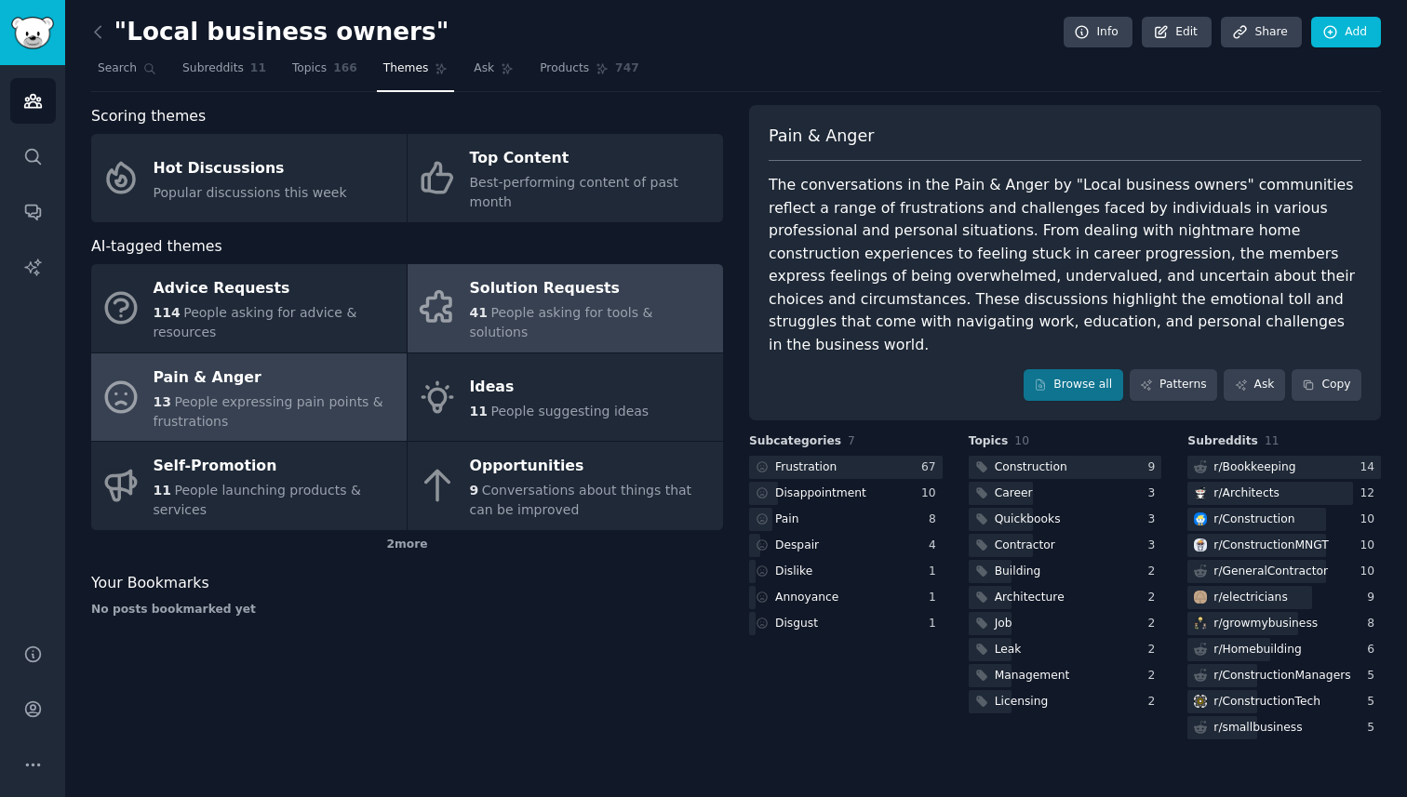
click at [654, 290] on div "Solution Requests" at bounding box center [592, 289] width 244 height 30
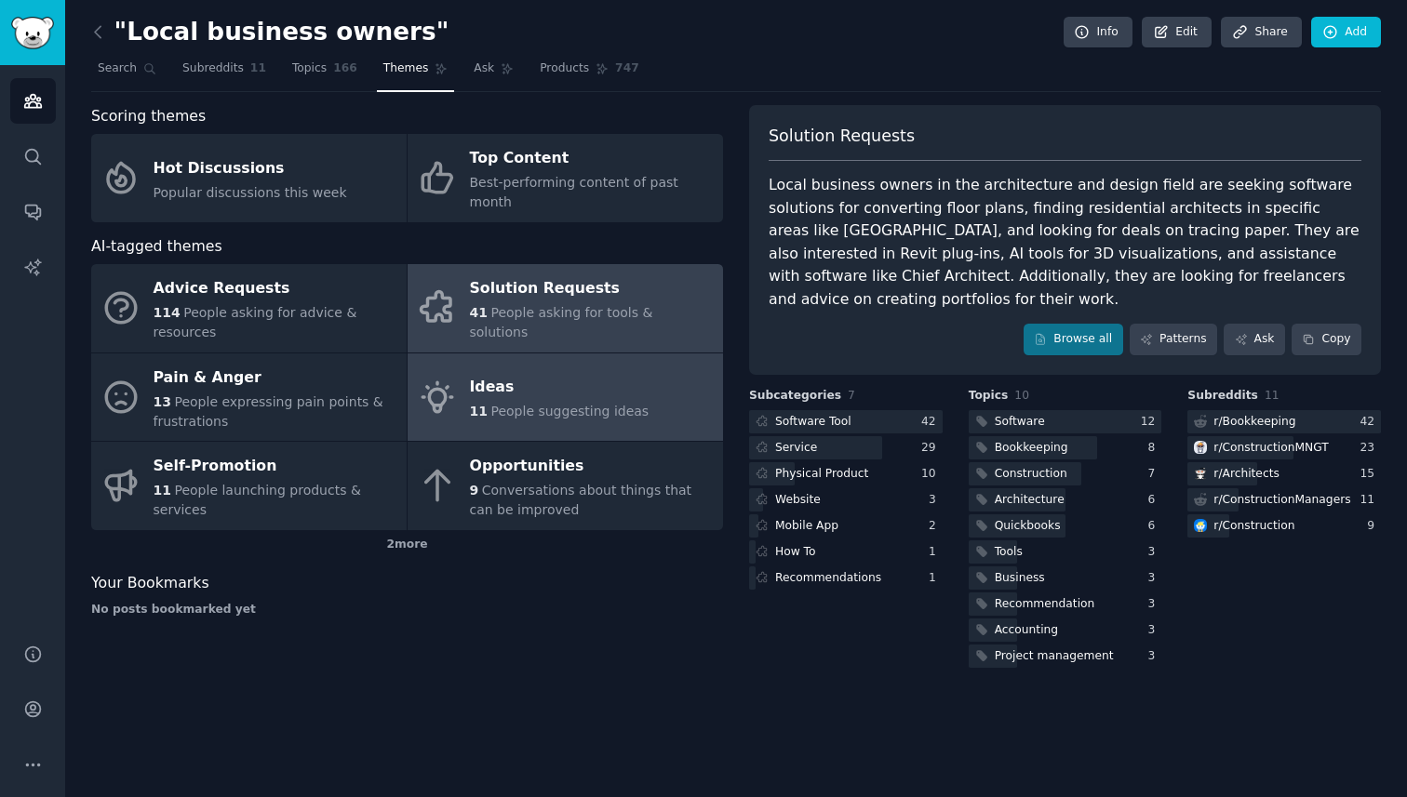
click at [683, 394] on link "Ideas 11 People suggesting ideas" at bounding box center [564, 398] width 315 height 88
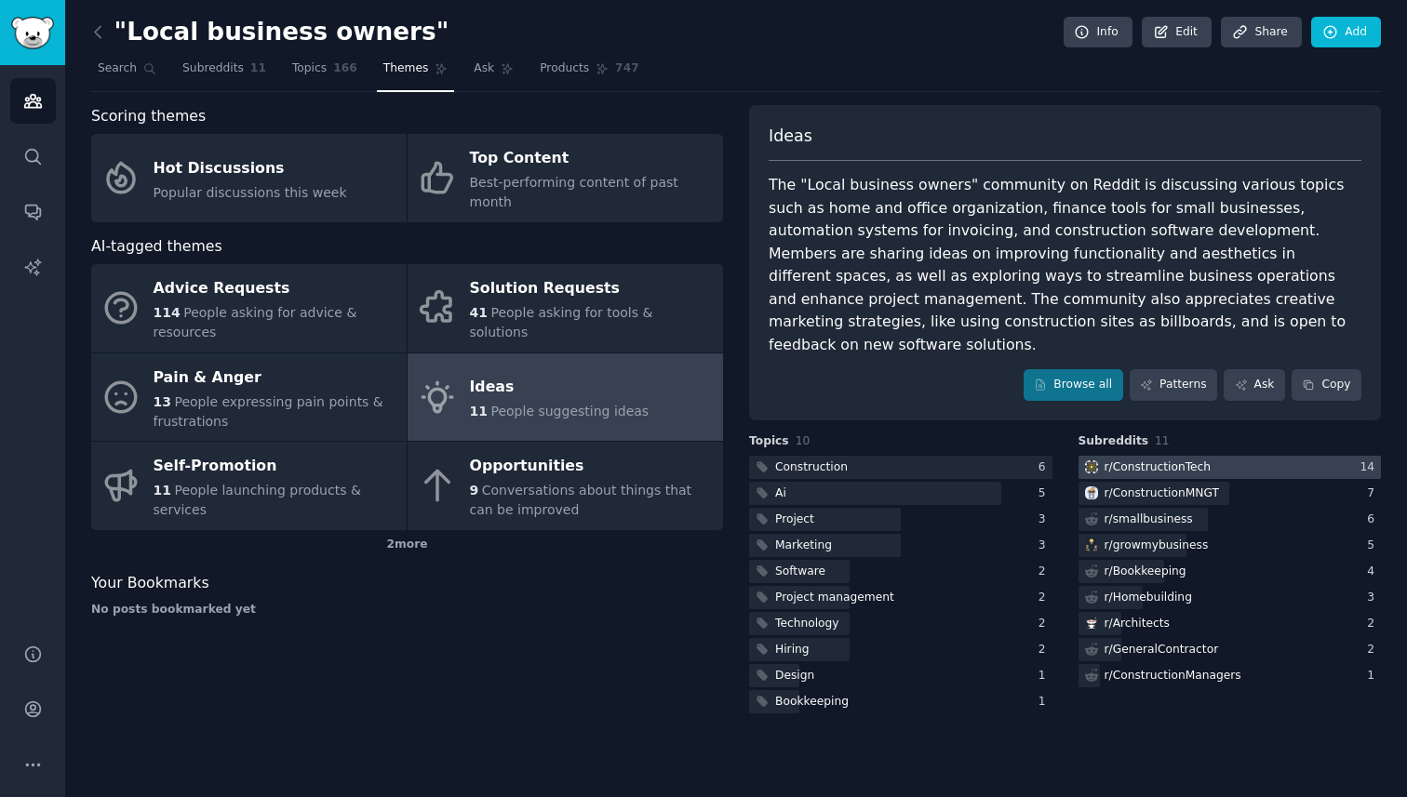
click at [1142, 460] on div "r/ ConstructionTech" at bounding box center [1157, 468] width 107 height 17
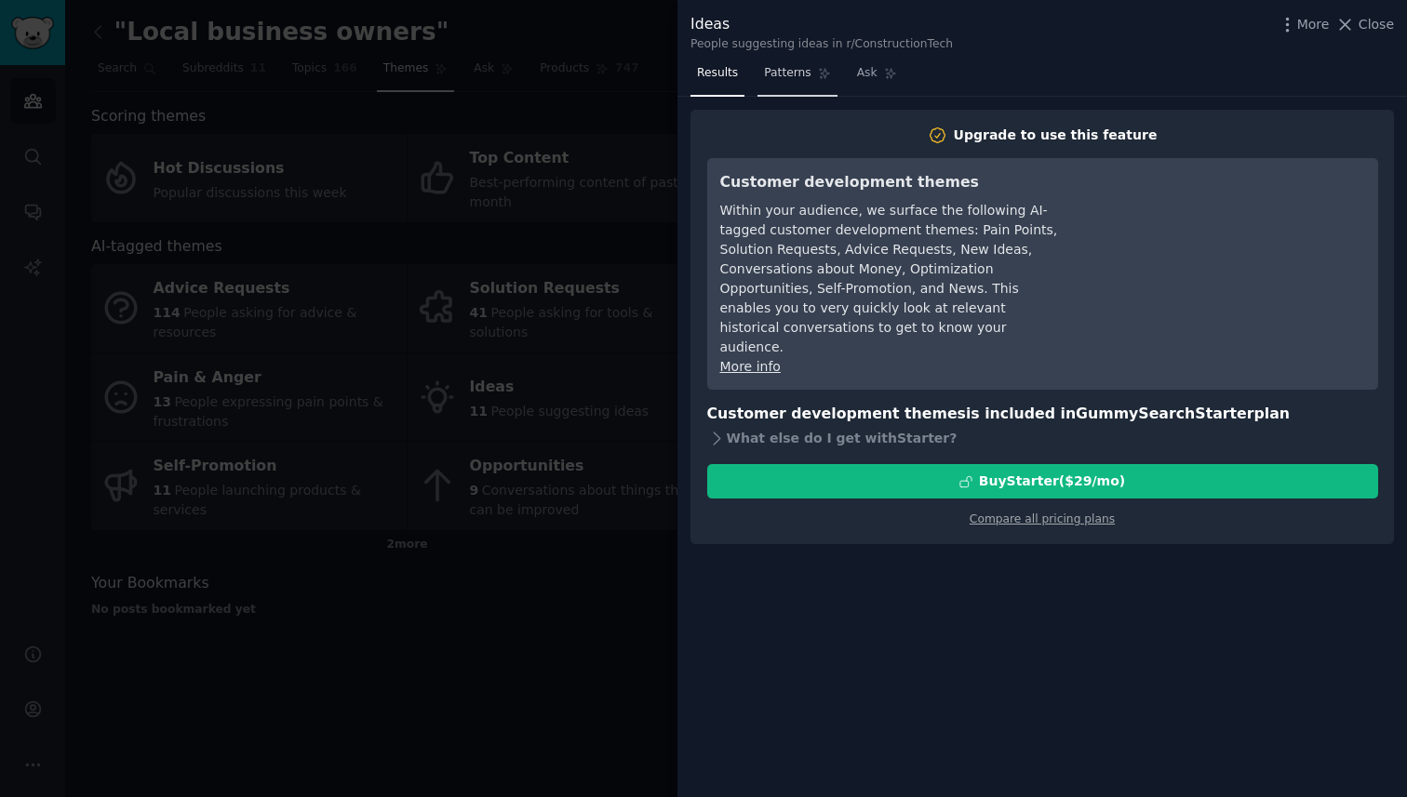
click at [779, 78] on span "Patterns" at bounding box center [787, 73] width 47 height 17
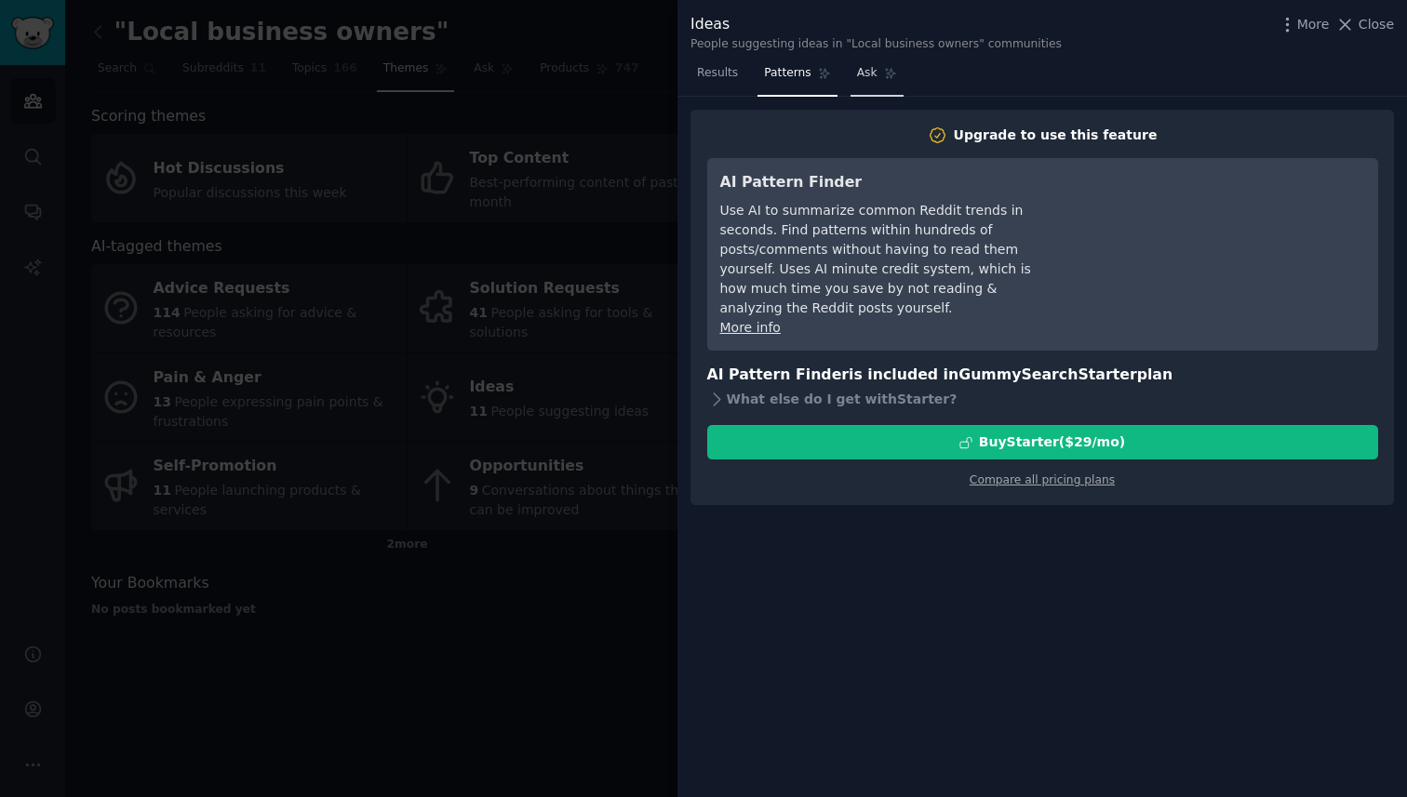
click at [857, 78] on span "Ask" at bounding box center [867, 73] width 20 height 17
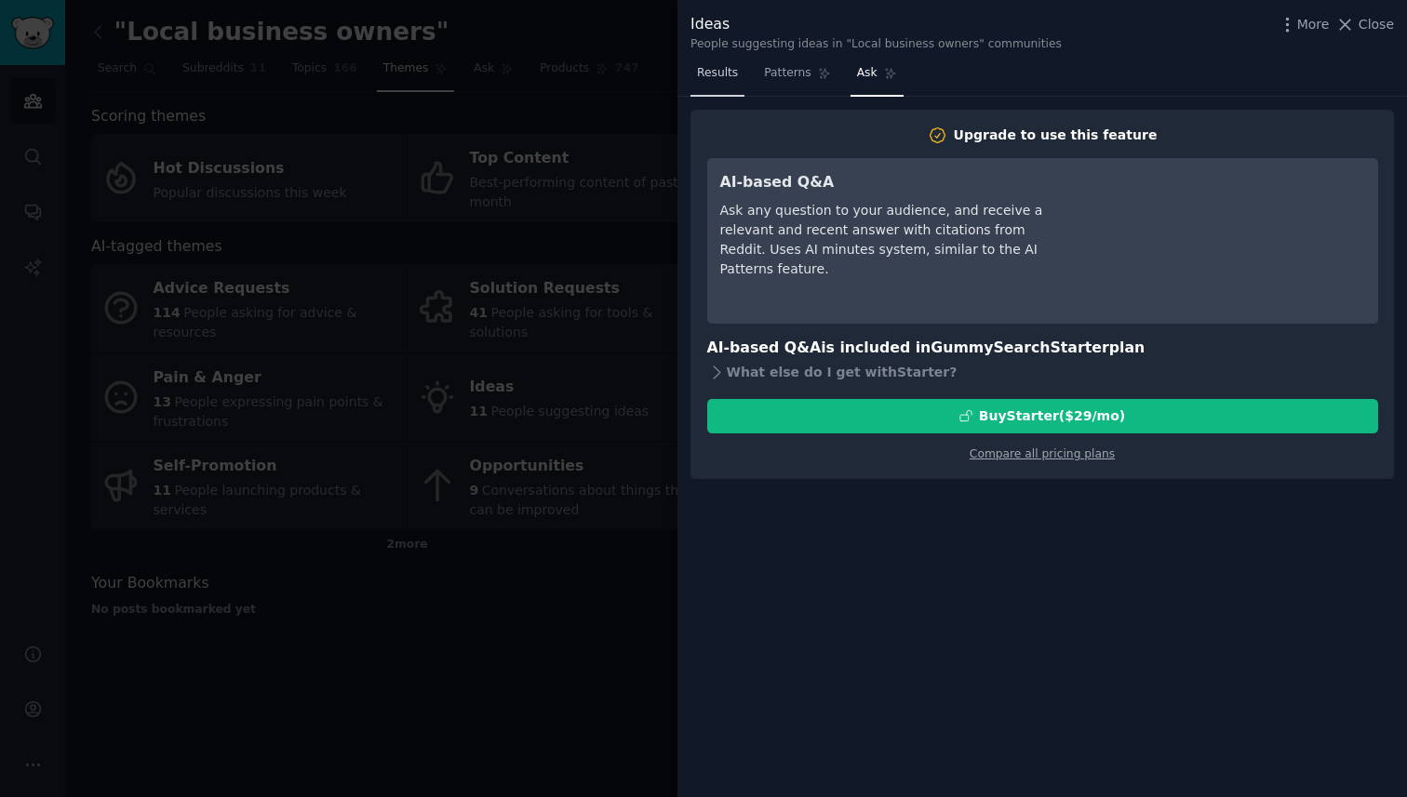
click at [721, 82] on link "Results" at bounding box center [717, 78] width 54 height 38
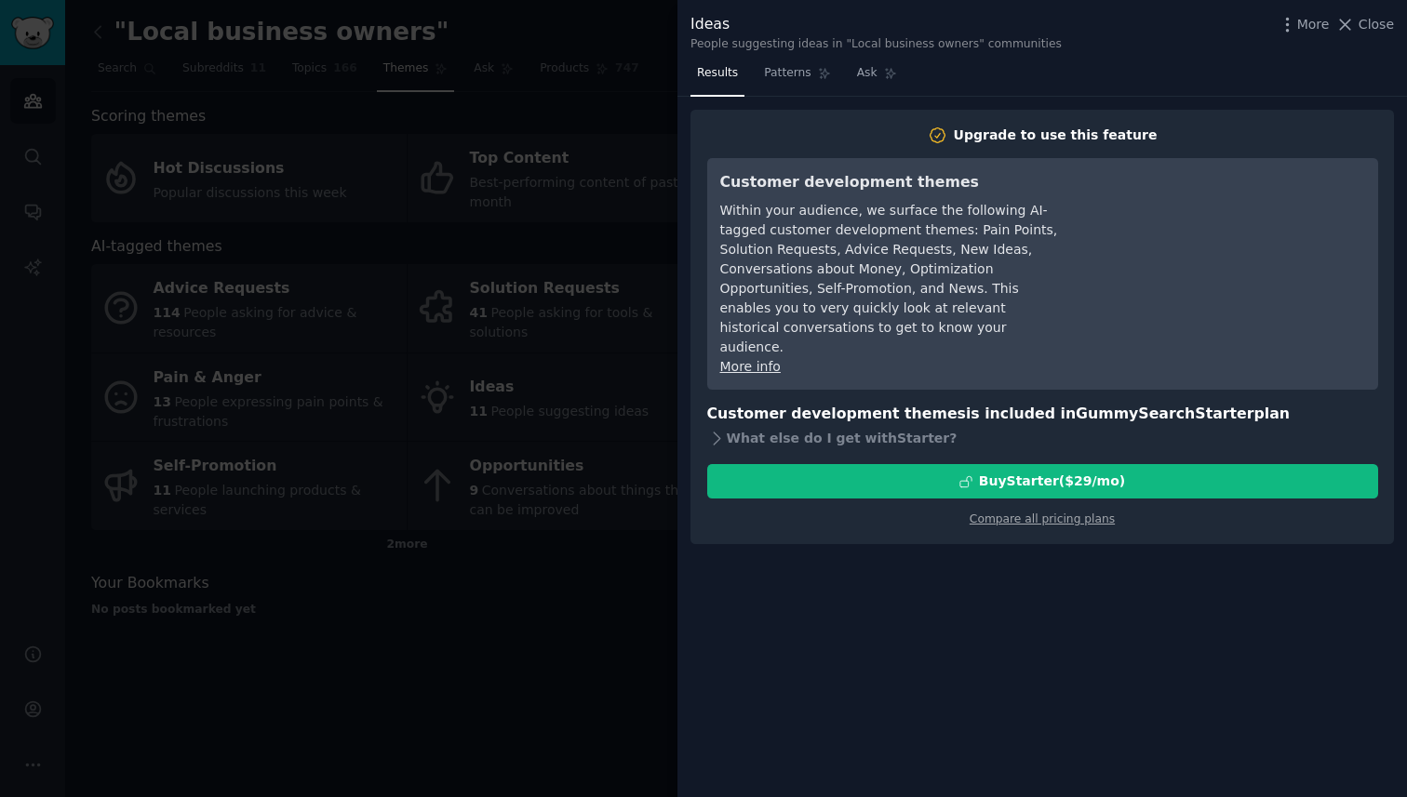
click at [640, 236] on div at bounding box center [703, 398] width 1407 height 797
